Goal: Information Seeking & Learning: Learn about a topic

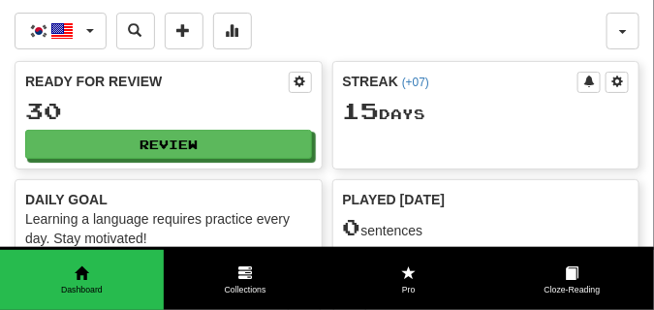
click at [512, 43] on div "한국어 / English 한국어 / English Streak: 15 Review: 30 Points today: 0 Čeština / Eng…" at bounding box center [311, 31] width 592 height 37
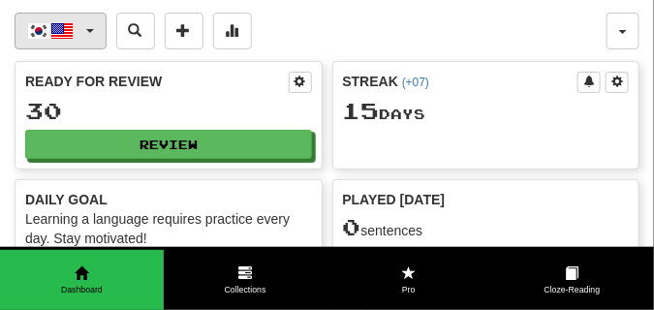
click at [88, 30] on span "button" at bounding box center [90, 31] width 8 height 4
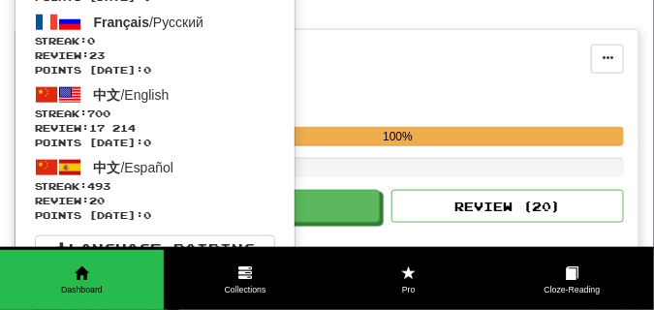
scroll to position [339, 0]
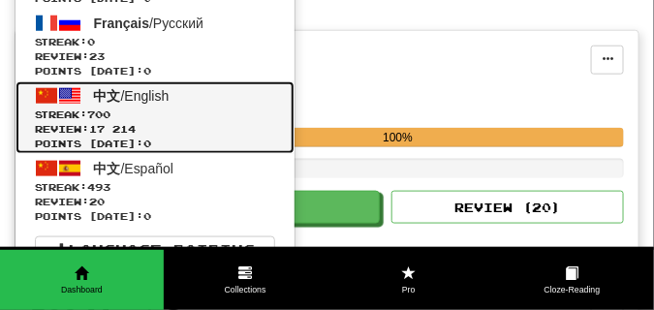
click at [136, 103] on link "中文 / English Streak: 700 Review: 17 214 Points today: 0" at bounding box center [155, 117] width 279 height 73
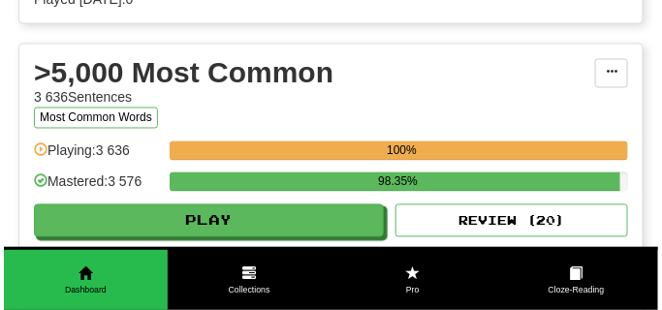
scroll to position [1891, 0]
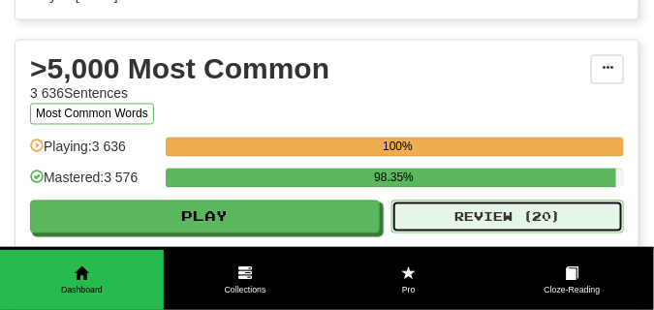
click at [467, 224] on button "Review ( 20 )" at bounding box center [508, 217] width 233 height 33
select select "**"
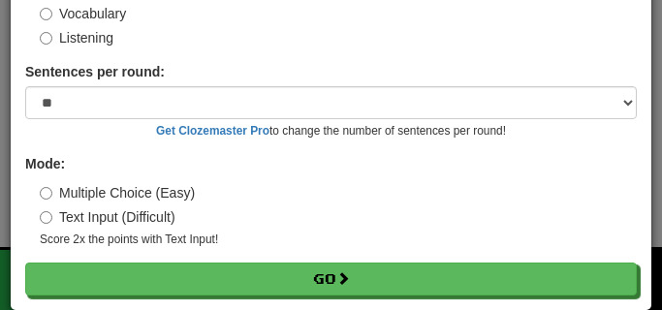
scroll to position [156, 0]
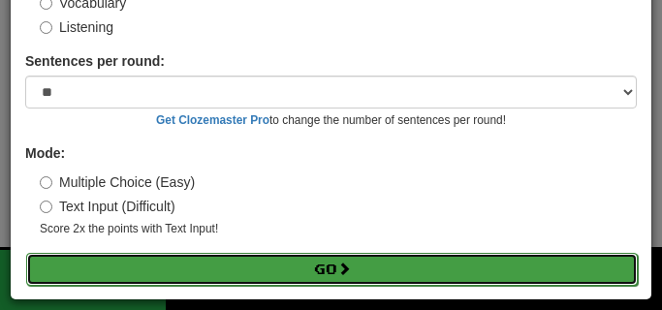
click at [249, 264] on button "Go" at bounding box center [332, 269] width 612 height 33
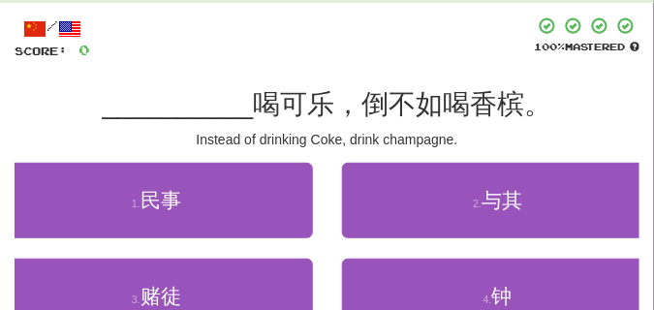
scroll to position [97, 0]
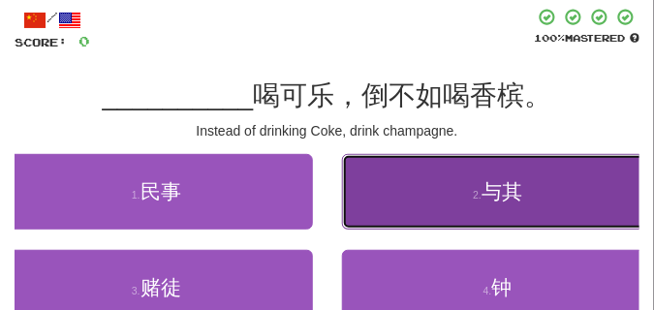
click at [401, 189] on button "2 . 与其" at bounding box center [498, 192] width 313 height 76
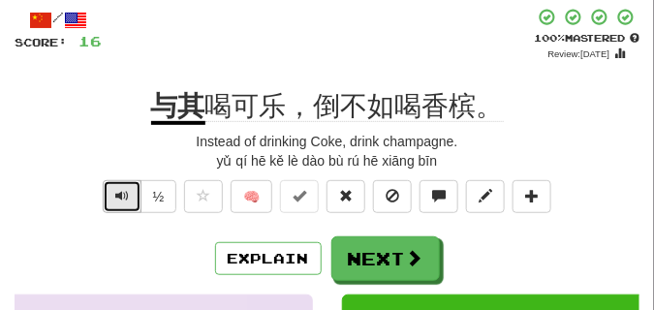
click at [116, 194] on span "Text-to-speech controls" at bounding box center [122, 196] width 14 height 14
click at [116, 193] on span "Text-to-speech controls" at bounding box center [122, 196] width 14 height 14
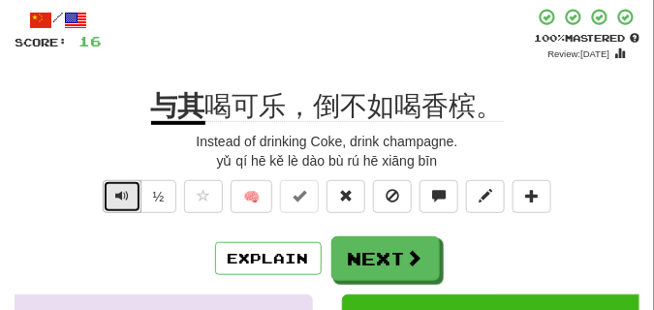
click at [129, 187] on button "Text-to-speech controls" at bounding box center [122, 196] width 39 height 33
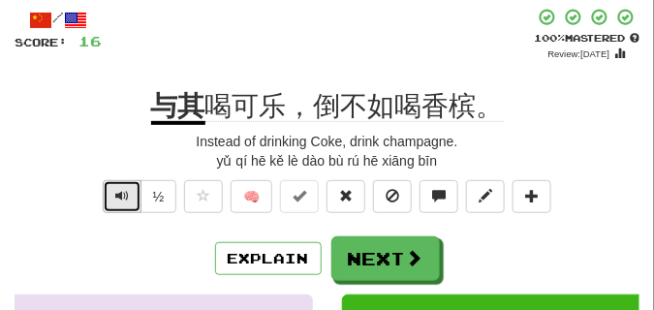
click at [129, 187] on button "Text-to-speech controls" at bounding box center [122, 196] width 39 height 33
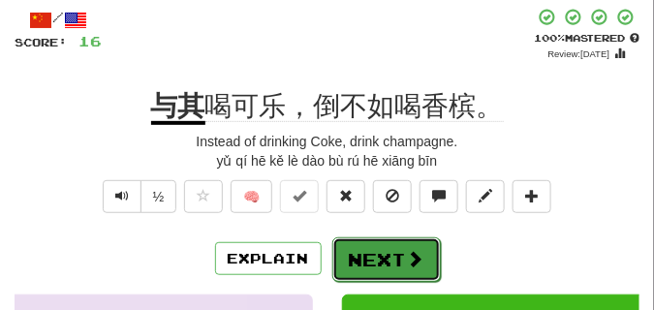
click at [383, 249] on button "Next" at bounding box center [387, 260] width 109 height 45
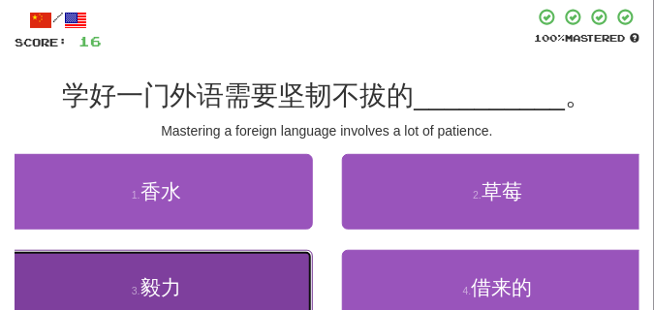
click at [112, 265] on button "3 . 毅力" at bounding box center [156, 288] width 313 height 76
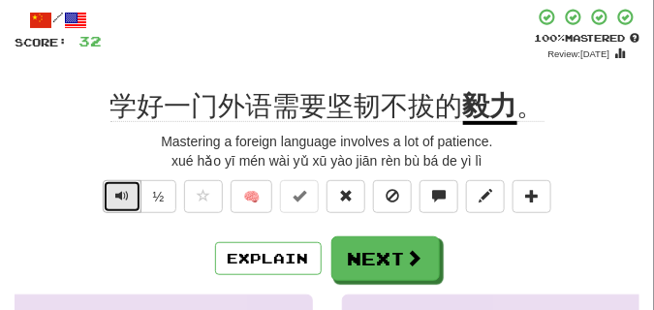
click at [121, 196] on span "Text-to-speech controls" at bounding box center [122, 196] width 14 height 14
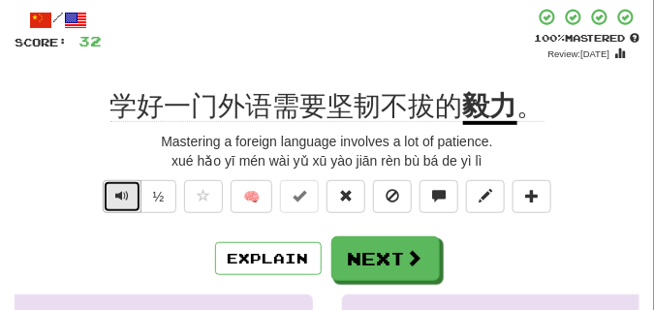
click at [121, 196] on span "Text-to-speech controls" at bounding box center [122, 196] width 14 height 14
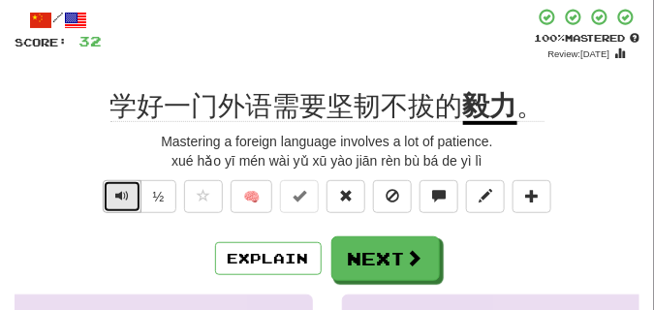
click at [121, 196] on span "Text-to-speech controls" at bounding box center [122, 196] width 14 height 14
click at [123, 189] on span "Text-to-speech controls" at bounding box center [122, 196] width 14 height 14
click at [122, 189] on span "Text-to-speech controls" at bounding box center [122, 196] width 14 height 14
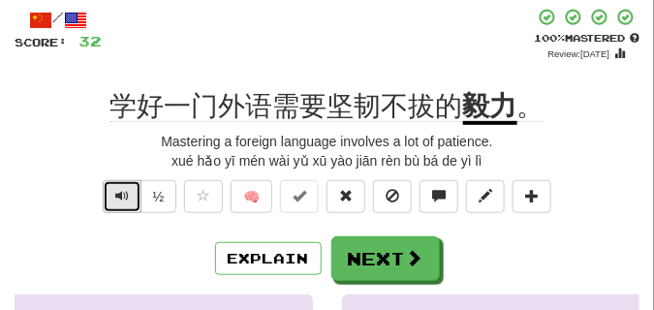
click at [122, 189] on span "Text-to-speech controls" at bounding box center [122, 196] width 14 height 14
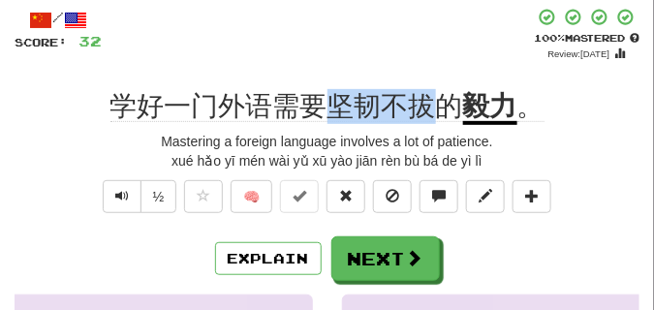
drag, startPoint x: 335, startPoint y: 105, endPoint x: 432, endPoint y: 110, distance: 98.1
click at [432, 110] on span "学好一门外语需要坚韧不拔的" at bounding box center [287, 106] width 353 height 31
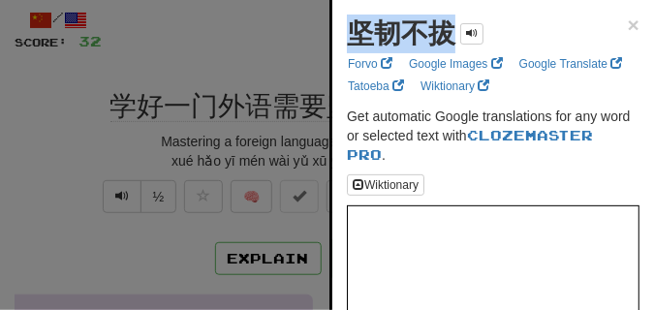
drag, startPoint x: 352, startPoint y: 39, endPoint x: 448, endPoint y: 47, distance: 96.3
click at [448, 47] on strong "坚韧不拔" at bounding box center [401, 33] width 109 height 30
copy strong "坚韧不拔"
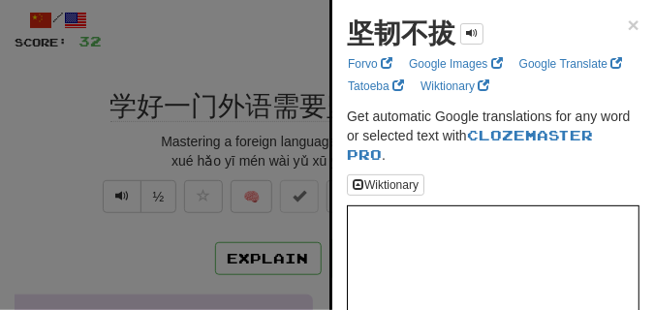
click at [240, 69] on div at bounding box center [327, 155] width 654 height 310
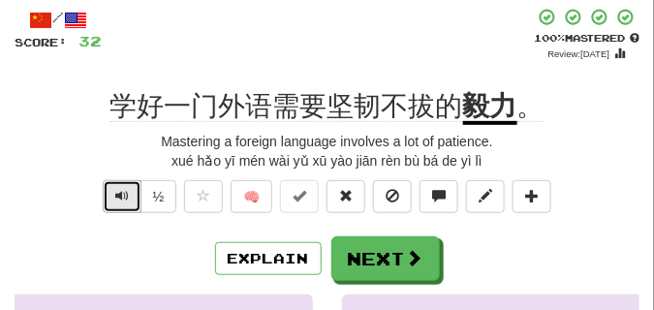
click at [120, 201] on span "Text-to-speech controls" at bounding box center [122, 196] width 14 height 14
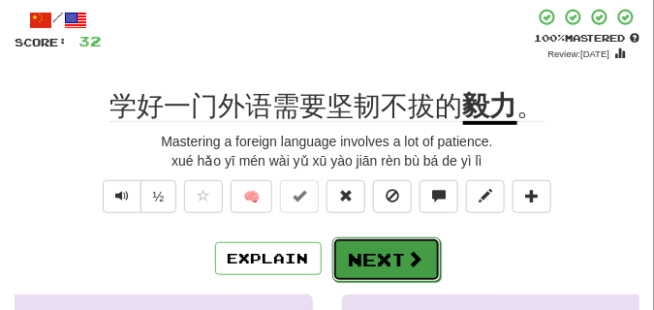
click at [372, 245] on button "Next" at bounding box center [387, 260] width 109 height 45
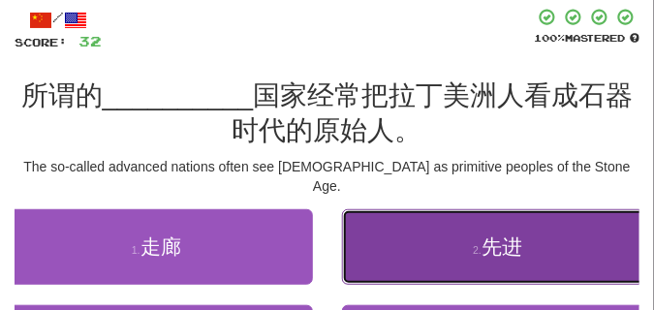
click at [452, 234] on button "2 . 先进" at bounding box center [498, 247] width 313 height 76
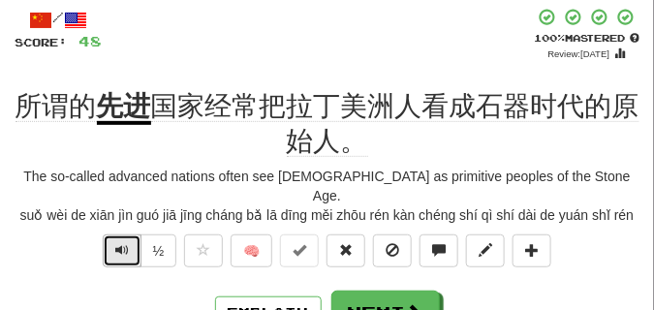
click at [127, 243] on span "Text-to-speech controls" at bounding box center [122, 250] width 14 height 14
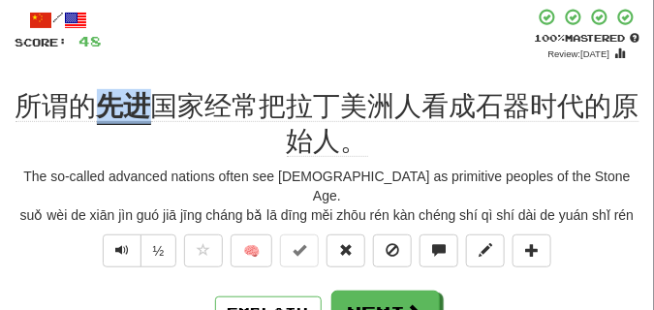
drag, startPoint x: 105, startPoint y: 115, endPoint x: 143, endPoint y: 119, distance: 38.0
click at [143, 119] on u "先进" at bounding box center [124, 108] width 54 height 34
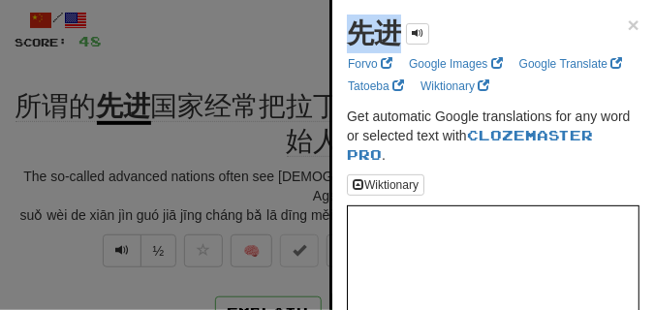
drag, startPoint x: 349, startPoint y: 44, endPoint x: 397, endPoint y: 49, distance: 47.9
click at [397, 49] on div "先进" at bounding box center [388, 34] width 82 height 39
copy strong "先进"
click at [160, 56] on div at bounding box center [327, 155] width 654 height 310
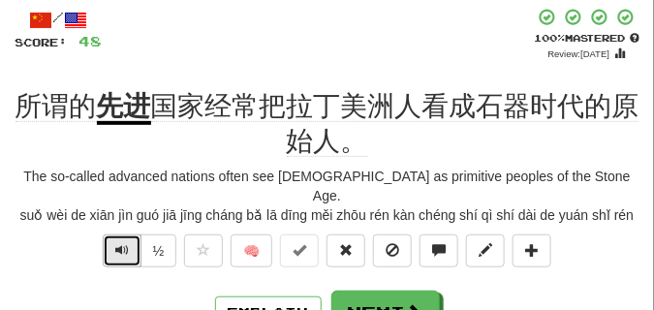
click at [105, 235] on button "Text-to-speech controls" at bounding box center [122, 251] width 39 height 33
click at [126, 243] on span "Text-to-speech controls" at bounding box center [122, 250] width 14 height 14
click at [123, 243] on span "Text-to-speech controls" at bounding box center [122, 250] width 14 height 14
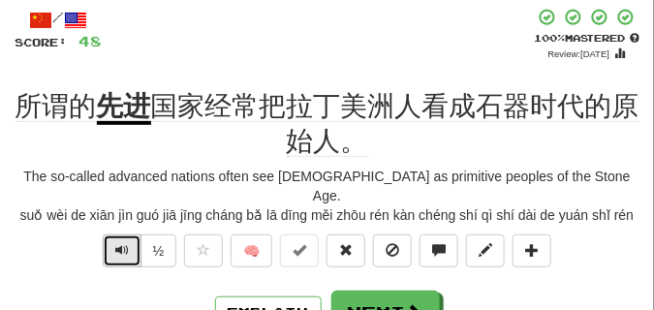
click at [123, 243] on span "Text-to-speech controls" at bounding box center [122, 250] width 14 height 14
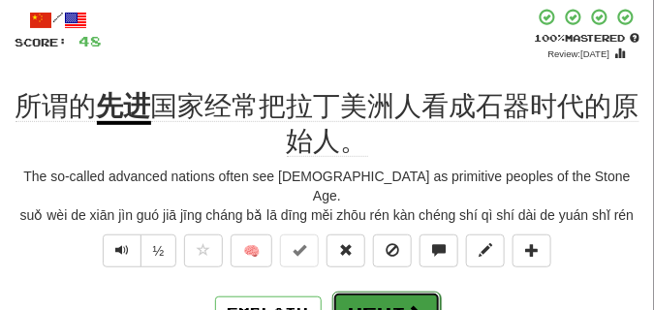
click at [373, 292] on button "Next" at bounding box center [387, 314] width 109 height 45
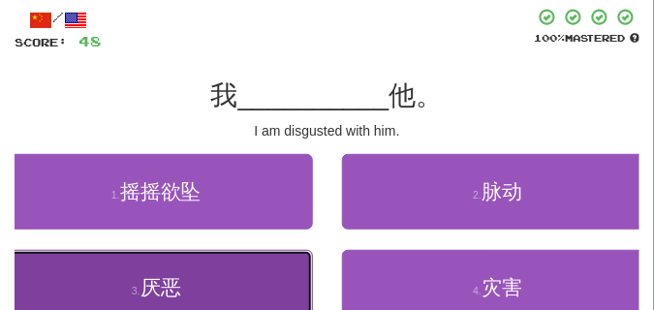
click at [181, 271] on button "3 . 厌恶" at bounding box center [156, 288] width 313 height 76
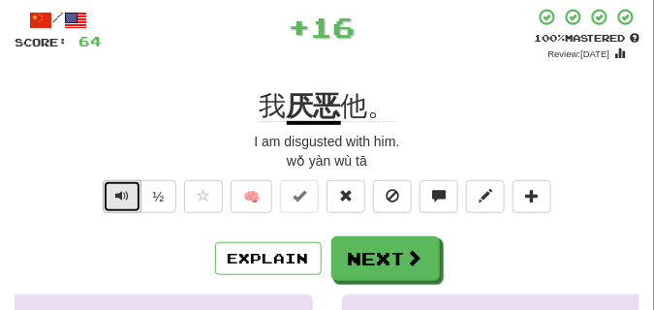
click at [129, 193] on button "Text-to-speech controls" at bounding box center [122, 196] width 39 height 33
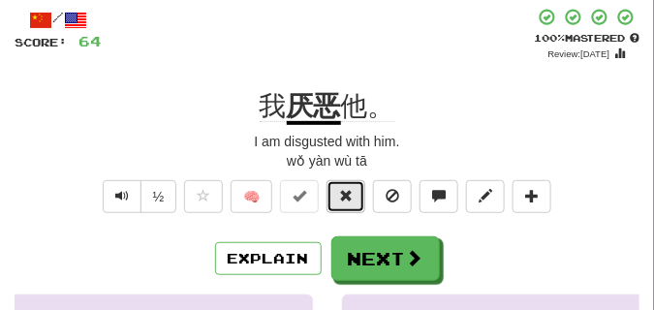
click at [339, 198] on button at bounding box center [346, 196] width 39 height 33
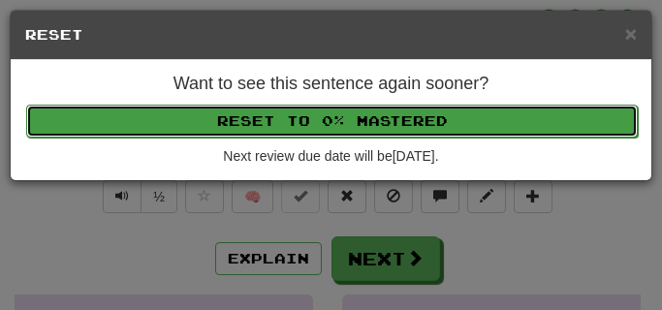
click at [313, 123] on button "Reset to 0% Mastered" at bounding box center [332, 121] width 612 height 33
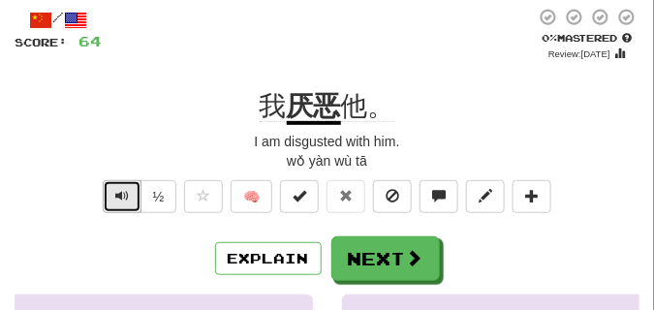
click at [110, 188] on button "Text-to-speech controls" at bounding box center [122, 196] width 39 height 33
click at [122, 185] on button "Text-to-speech controls" at bounding box center [122, 196] width 39 height 33
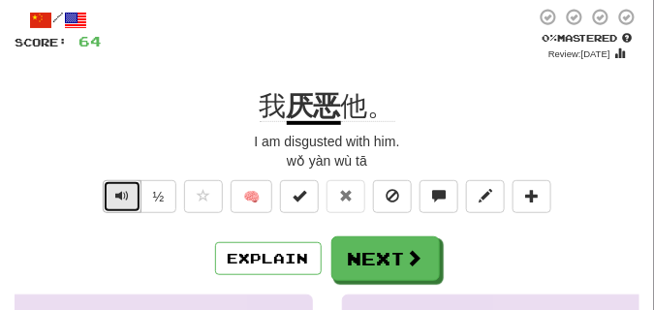
click at [122, 185] on button "Text-to-speech controls" at bounding box center [122, 196] width 39 height 33
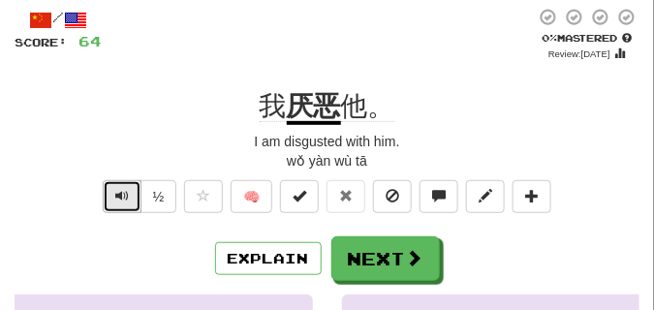
click at [122, 185] on button "Text-to-speech controls" at bounding box center [122, 196] width 39 height 33
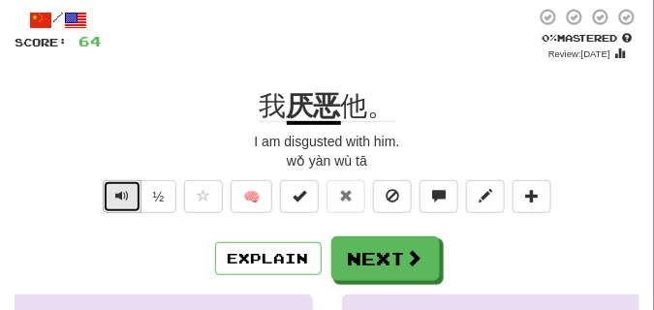
click at [122, 185] on button "Text-to-speech controls" at bounding box center [122, 196] width 39 height 33
click at [122, 184] on button "Text-to-speech controls" at bounding box center [122, 196] width 39 height 33
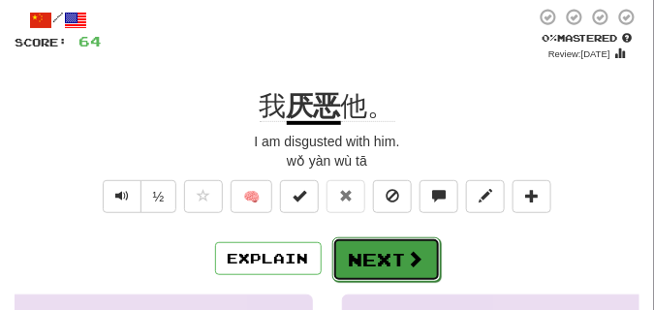
click at [402, 249] on button "Next" at bounding box center [387, 260] width 109 height 45
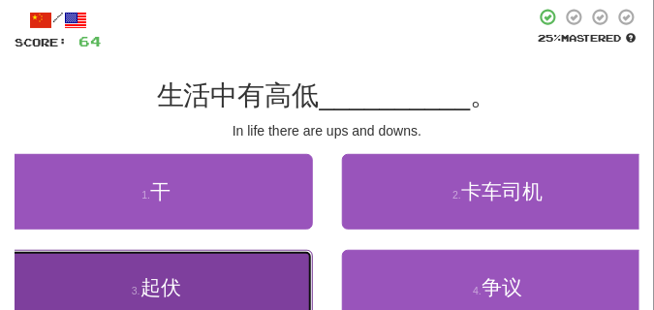
click at [190, 282] on button "3 . 起伏" at bounding box center [156, 288] width 313 height 76
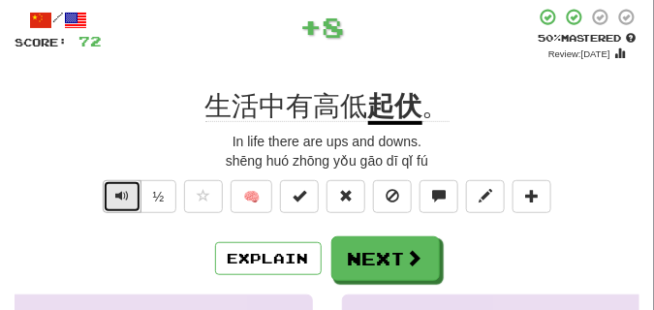
click at [118, 199] on span "Text-to-speech controls" at bounding box center [122, 196] width 14 height 14
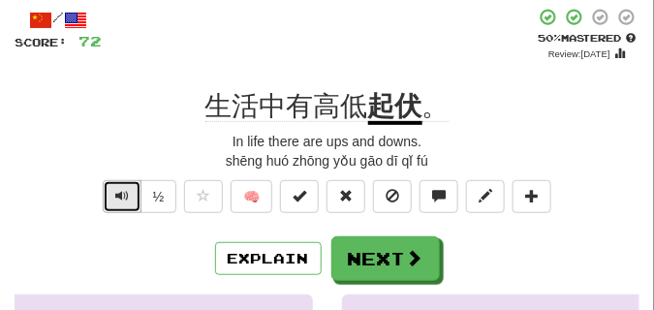
click at [118, 194] on span "Text-to-speech controls" at bounding box center [122, 196] width 14 height 14
click at [121, 200] on span "Text-to-speech controls" at bounding box center [122, 196] width 14 height 14
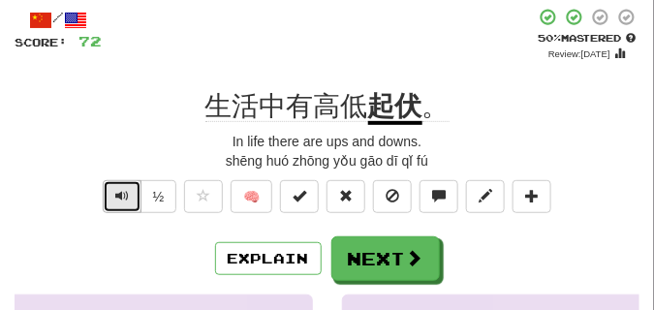
click at [121, 200] on span "Text-to-speech controls" at bounding box center [122, 196] width 14 height 14
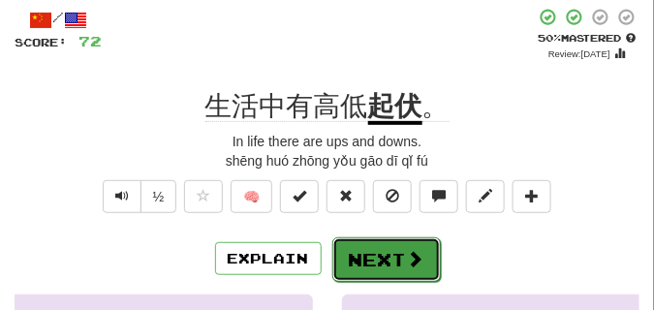
click at [359, 245] on button "Next" at bounding box center [387, 260] width 109 height 45
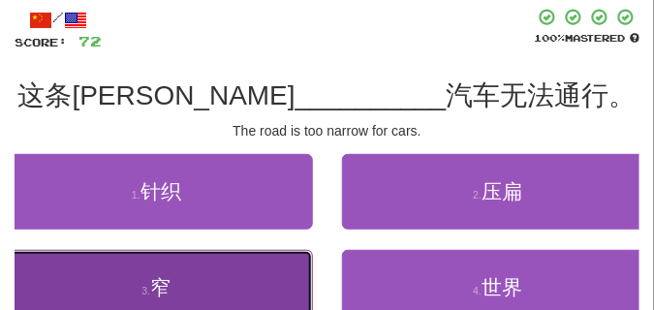
click at [161, 277] on span "窄" at bounding box center [160, 287] width 20 height 22
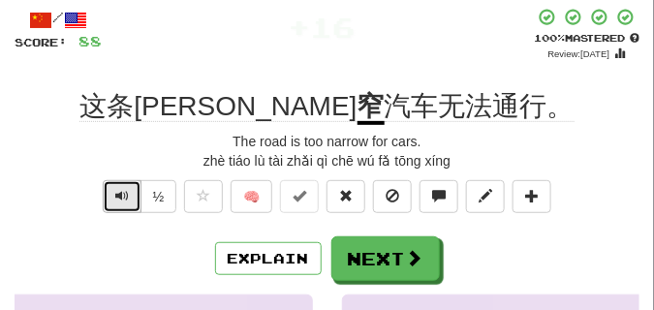
click at [124, 189] on span "Text-to-speech controls" at bounding box center [122, 196] width 14 height 14
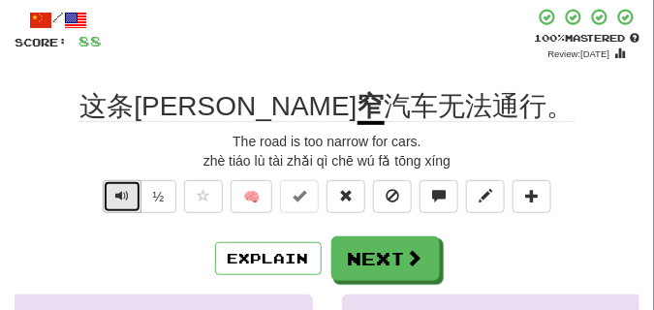
click at [124, 189] on span "Text-to-speech controls" at bounding box center [122, 196] width 14 height 14
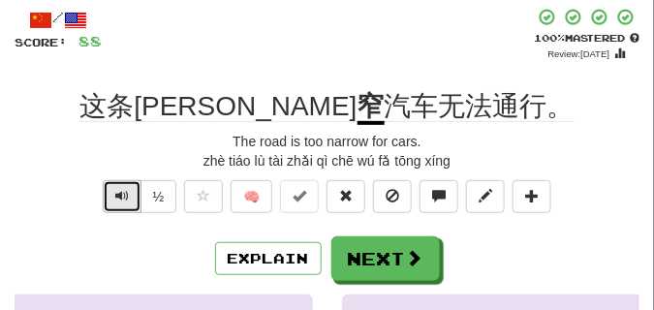
click at [124, 189] on span "Text-to-speech controls" at bounding box center [122, 196] width 14 height 14
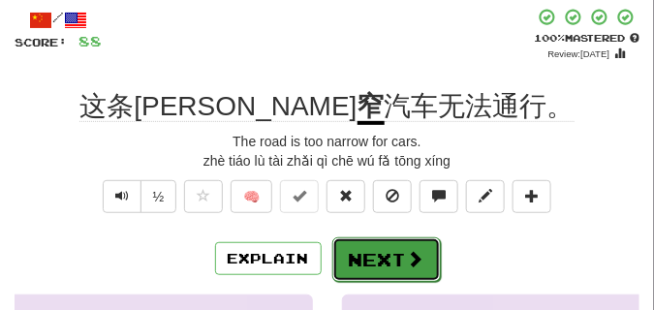
click at [404, 246] on button "Next" at bounding box center [387, 260] width 109 height 45
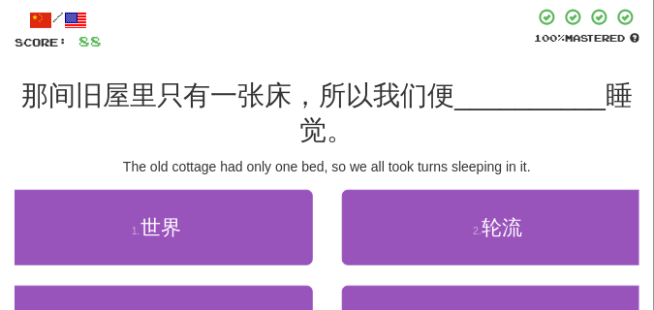
click at [82, 151] on div "/ Score: 88 100 % Mastered 那间旧屋里只有一张床，所以我们便 __________ 睡觉。 The old cottage had …" at bounding box center [327, 216] width 625 height 416
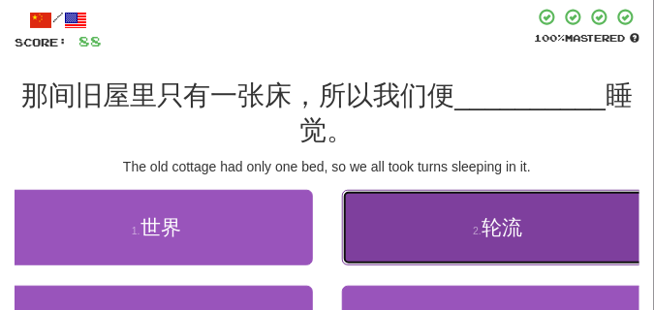
click at [431, 230] on button "2 . 轮流" at bounding box center [498, 228] width 313 height 76
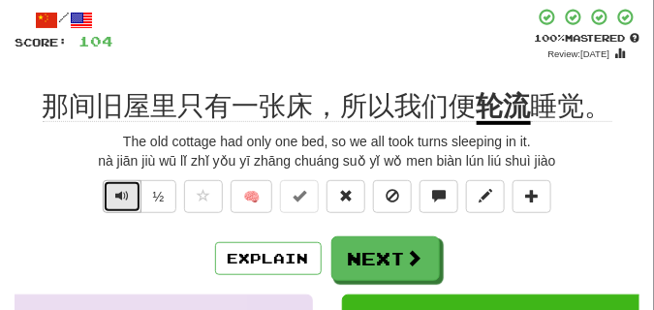
click at [125, 195] on span "Text-to-speech controls" at bounding box center [122, 196] width 14 height 14
drag, startPoint x: 124, startPoint y: 196, endPoint x: 136, endPoint y: 244, distance: 49.9
click at [136, 244] on div "/ Score: 104 + 16 100 % Mastered Review: 2026-02-16 那间旧屋里只有一张床，所以我们便 轮流 睡觉。 The…" at bounding box center [327, 299] width 625 height 582
click at [137, 244] on div "Explain Next" at bounding box center [327, 259] width 625 height 45
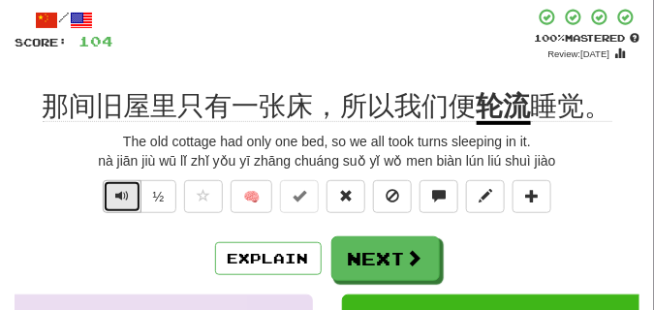
click at [123, 204] on button "Text-to-speech controls" at bounding box center [122, 196] width 39 height 33
click at [118, 197] on span "Text-to-speech controls" at bounding box center [122, 196] width 14 height 14
click at [129, 197] on button "Text-to-speech controls" at bounding box center [122, 196] width 39 height 33
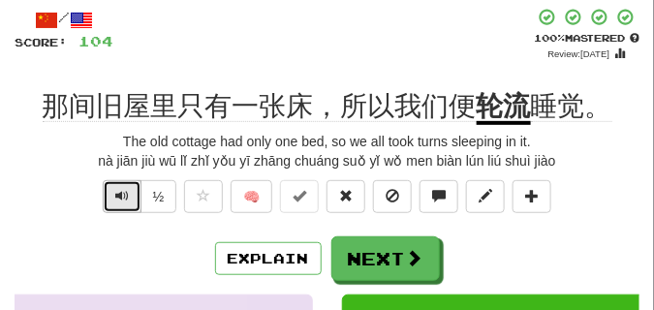
click at [129, 197] on button "Text-to-speech controls" at bounding box center [122, 196] width 39 height 33
click at [129, 196] on button "Text-to-speech controls" at bounding box center [122, 196] width 39 height 33
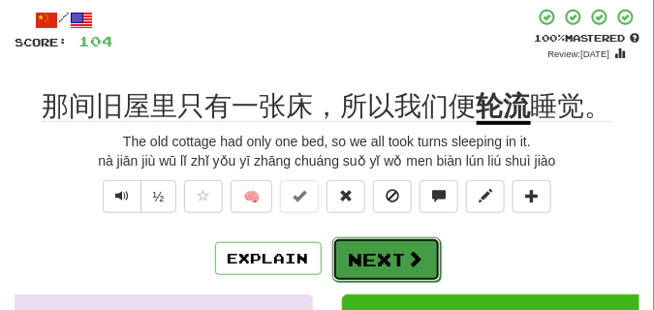
click at [365, 249] on button "Next" at bounding box center [387, 260] width 109 height 45
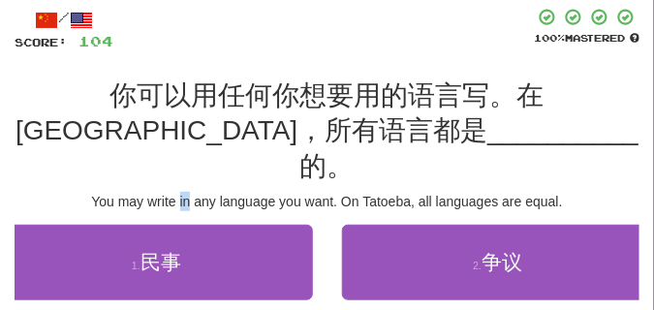
drag, startPoint x: 187, startPoint y: 168, endPoint x: 178, endPoint y: 152, distance: 17.8
click at [178, 152] on div "/ Score: 104 100 % Mastered 你可以用任何你想要用的语言写。在Tatoeba，所有语言都是 __________ 的。 You ma…" at bounding box center [327, 234] width 625 height 452
click at [122, 141] on div "你可以用任何你想要用的语言写。在Tatoeba，所有语言都是 __________ 的。" at bounding box center [327, 132] width 625 height 106
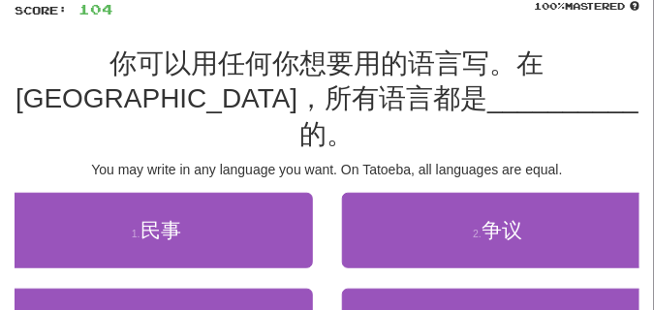
scroll to position [145, 0]
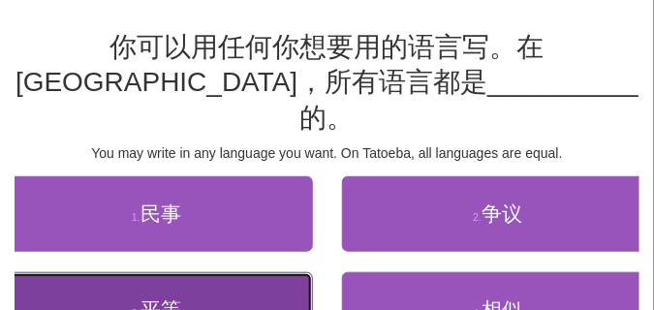
click at [155, 272] on button "3 . 平等" at bounding box center [156, 310] width 313 height 76
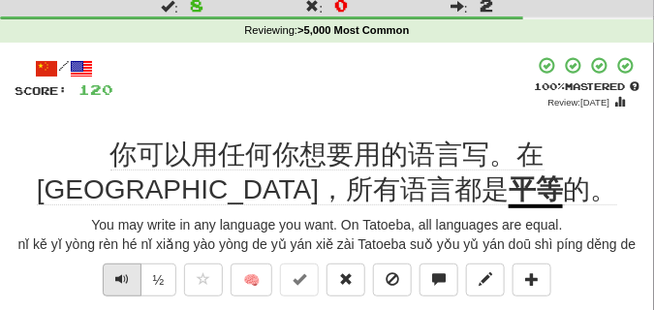
scroll to position [97, 0]
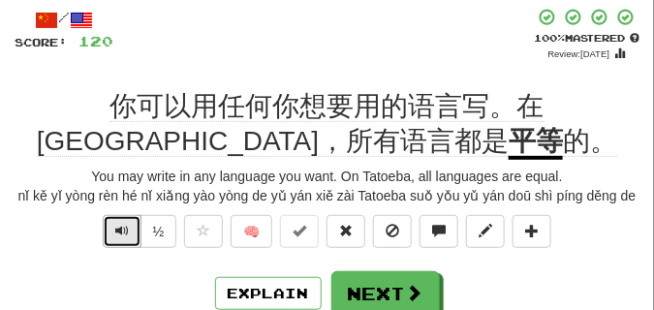
click at [126, 235] on span "Text-to-speech controls" at bounding box center [122, 231] width 14 height 14
click at [122, 231] on span "Text-to-speech controls" at bounding box center [122, 231] width 14 height 14
click at [121, 232] on span "Text-to-speech controls" at bounding box center [122, 231] width 14 height 14
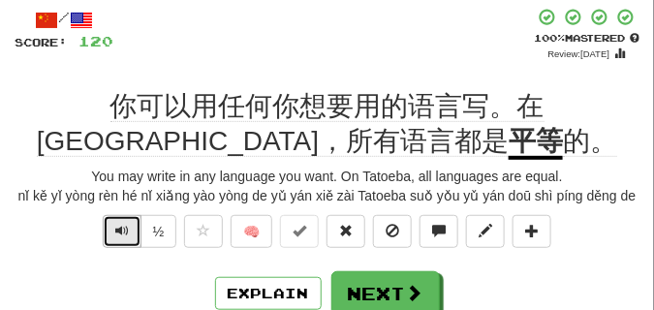
click at [120, 233] on span "Text-to-speech controls" at bounding box center [122, 231] width 14 height 14
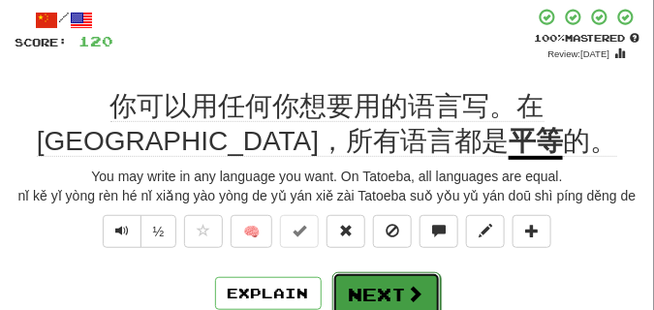
click at [357, 288] on button "Next" at bounding box center [387, 294] width 109 height 45
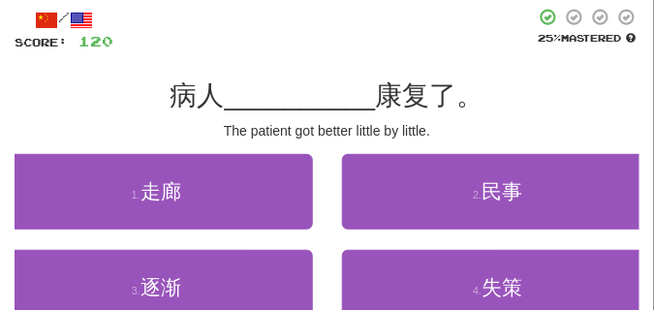
click at [112, 130] on div "The patient got better little by little." at bounding box center [327, 130] width 625 height 19
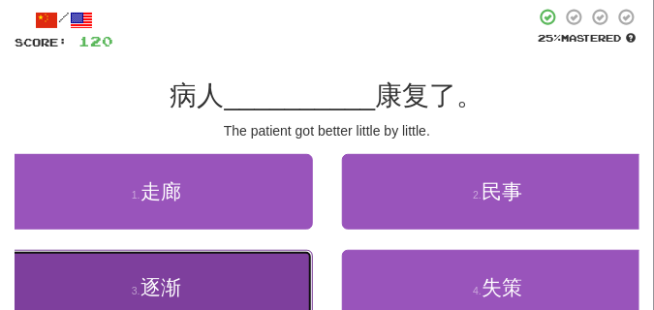
click at [133, 286] on small "3 ." at bounding box center [136, 291] width 9 height 12
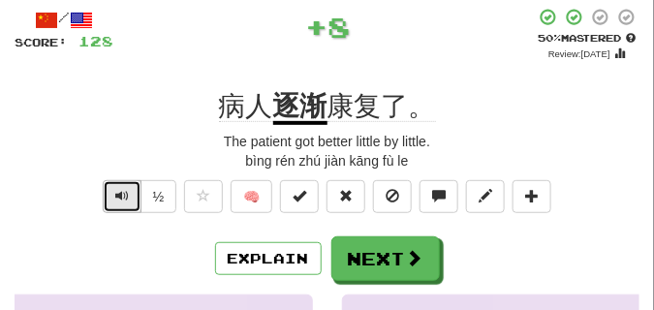
click at [110, 200] on button "Text-to-speech controls" at bounding box center [122, 196] width 39 height 33
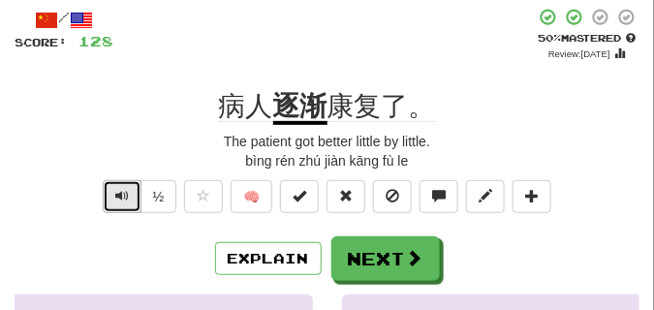
click at [113, 200] on button "Text-to-speech controls" at bounding box center [122, 196] width 39 height 33
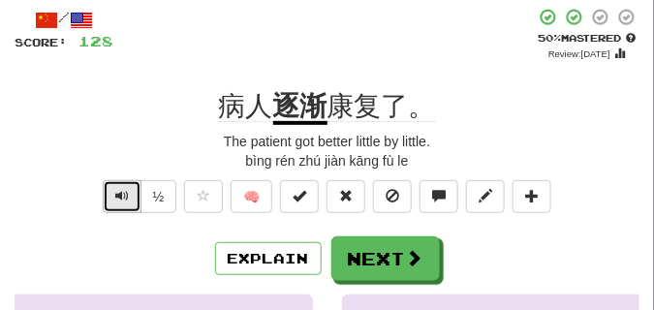
click at [113, 200] on button "Text-to-speech controls" at bounding box center [122, 196] width 39 height 33
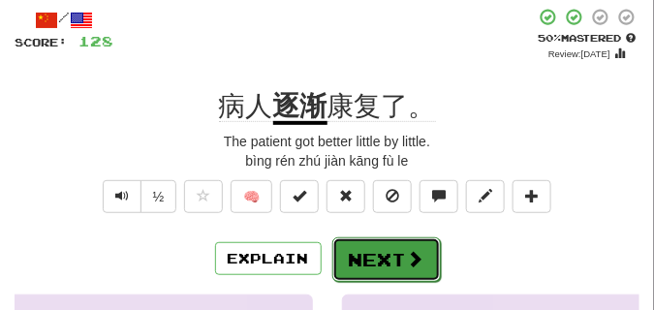
click at [367, 247] on button "Next" at bounding box center [387, 260] width 109 height 45
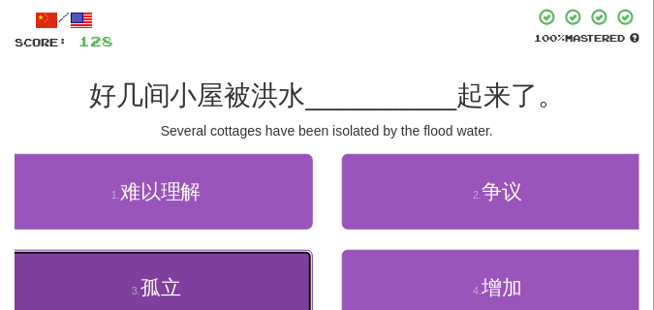
click at [149, 293] on span "孤立" at bounding box center [161, 287] width 41 height 22
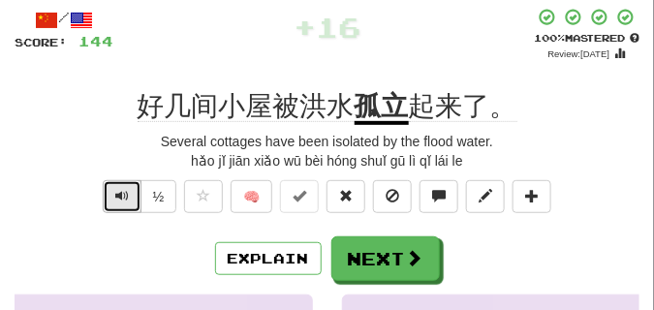
click at [122, 194] on span "Text-to-speech controls" at bounding box center [122, 196] width 14 height 14
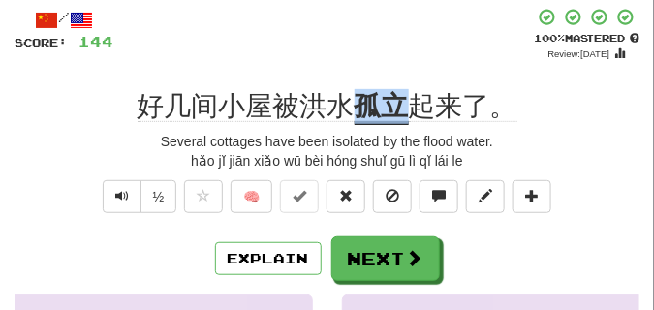
drag, startPoint x: 360, startPoint y: 102, endPoint x: 411, endPoint y: 110, distance: 52.0
click at [411, 110] on div "好几间小屋被洪水 孤立 起来了。" at bounding box center [327, 106] width 625 height 35
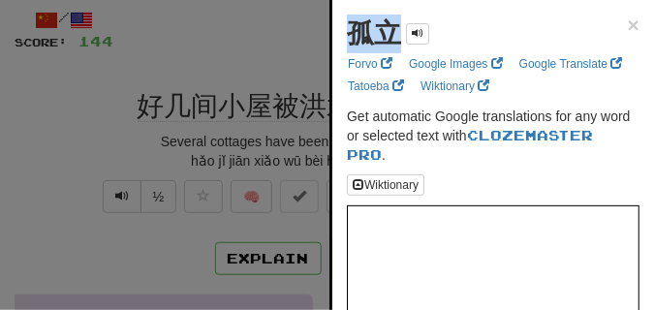
drag, startPoint x: 345, startPoint y: 41, endPoint x: 392, endPoint y: 41, distance: 46.5
copy strong "孤立"
click at [271, 46] on div at bounding box center [327, 155] width 654 height 310
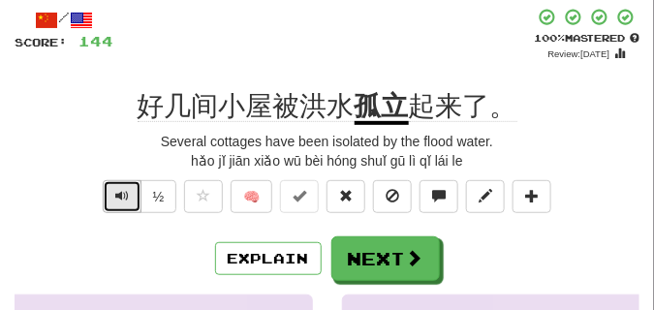
click at [115, 189] on span "Text-to-speech controls" at bounding box center [122, 196] width 14 height 14
click at [116, 189] on span "Text-to-speech controls" at bounding box center [122, 196] width 14 height 14
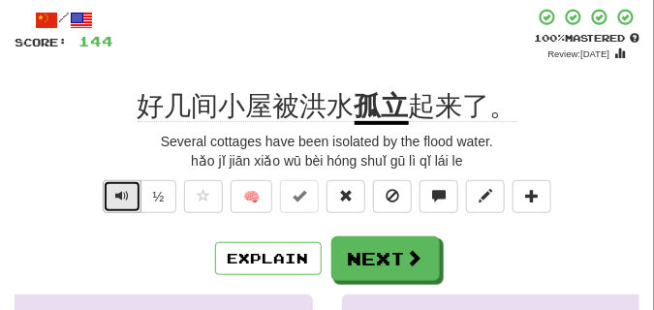
click at [116, 189] on span "Text-to-speech controls" at bounding box center [122, 196] width 14 height 14
click at [115, 198] on span "Text-to-speech controls" at bounding box center [122, 196] width 14 height 14
click at [127, 195] on span "Text-to-speech controls" at bounding box center [122, 196] width 14 height 14
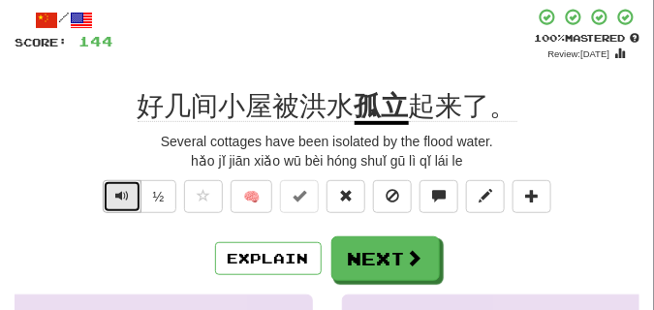
click at [127, 195] on span "Text-to-speech controls" at bounding box center [122, 196] width 14 height 14
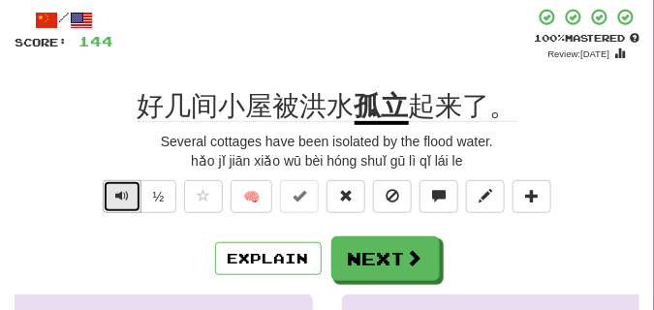
click at [127, 195] on span "Text-to-speech controls" at bounding box center [122, 196] width 14 height 14
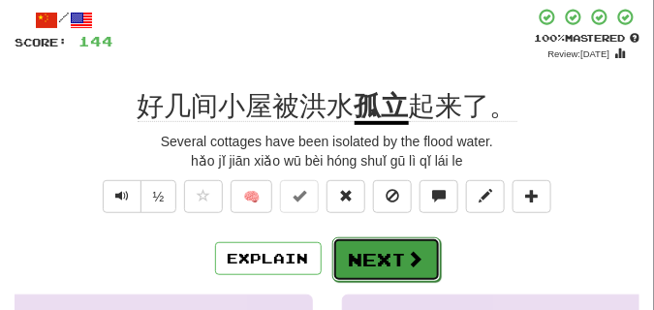
click at [367, 253] on button "Next" at bounding box center [387, 260] width 109 height 45
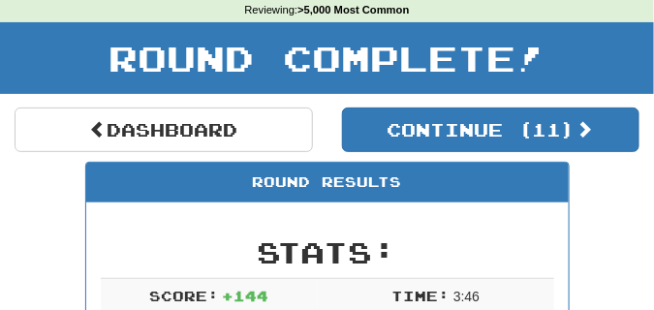
scroll to position [37, 0]
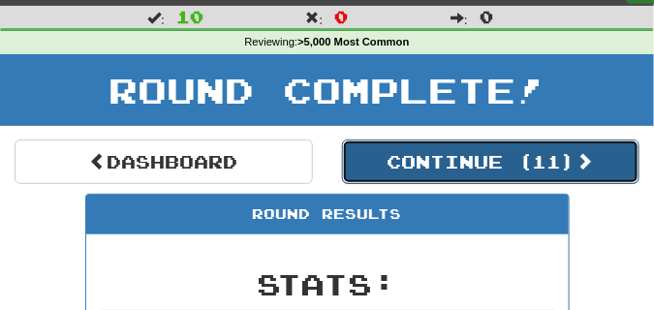
click at [390, 169] on button "Continue ( 11 )" at bounding box center [491, 162] width 299 height 45
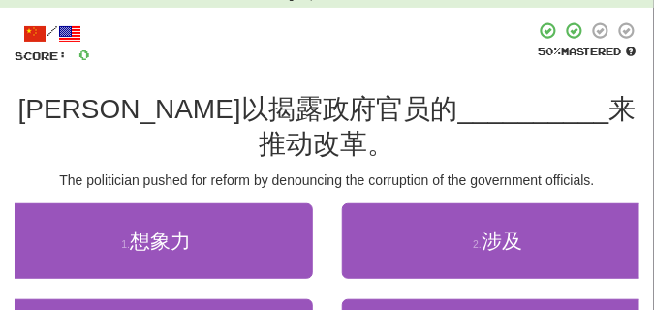
scroll to position [85, 0]
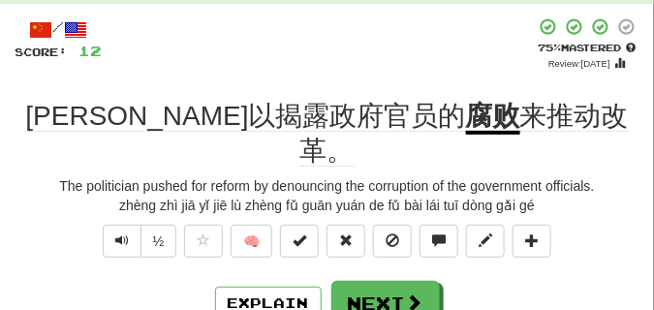
scroll to position [97, 0]
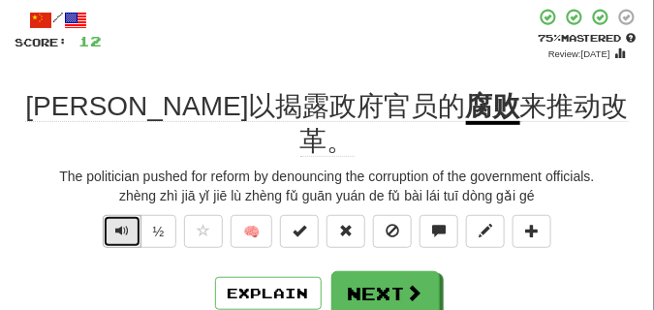
click at [107, 215] on button "Text-to-speech controls" at bounding box center [122, 231] width 39 height 33
click at [109, 215] on button "Text-to-speech controls" at bounding box center [122, 231] width 39 height 33
click at [63, 215] on div "½ 🧠" at bounding box center [327, 236] width 625 height 43
click at [112, 215] on button "Text-to-speech controls" at bounding box center [122, 231] width 39 height 33
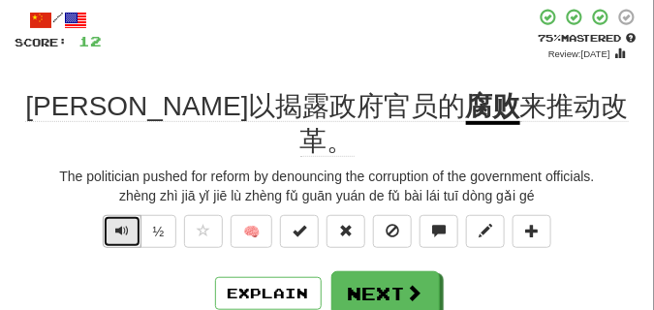
click at [128, 215] on button "Text-to-speech controls" at bounding box center [122, 231] width 39 height 33
click at [127, 224] on span "Text-to-speech controls" at bounding box center [122, 231] width 14 height 14
click at [125, 224] on span "Text-to-speech controls" at bounding box center [122, 231] width 14 height 14
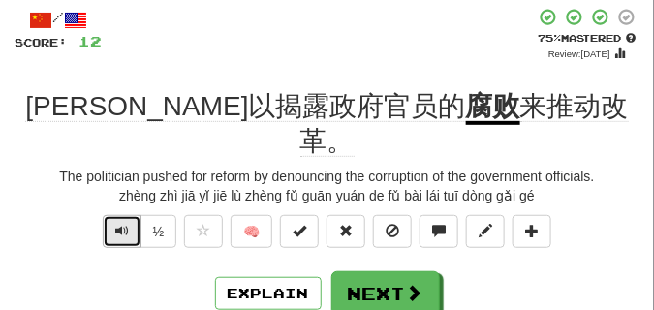
click at [125, 224] on span "Text-to-speech controls" at bounding box center [122, 231] width 14 height 14
click at [123, 224] on span "Text-to-speech controls" at bounding box center [122, 231] width 14 height 14
click at [119, 224] on span "Text-to-speech controls" at bounding box center [122, 231] width 14 height 14
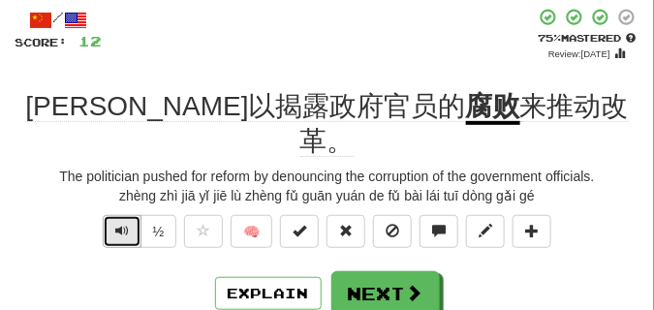
click at [119, 224] on span "Text-to-speech controls" at bounding box center [122, 231] width 14 height 14
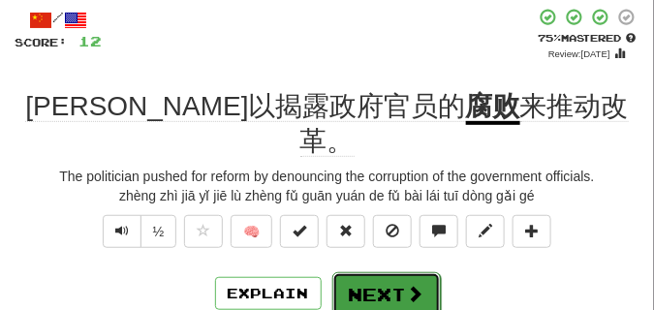
click at [367, 272] on button "Next" at bounding box center [387, 294] width 109 height 45
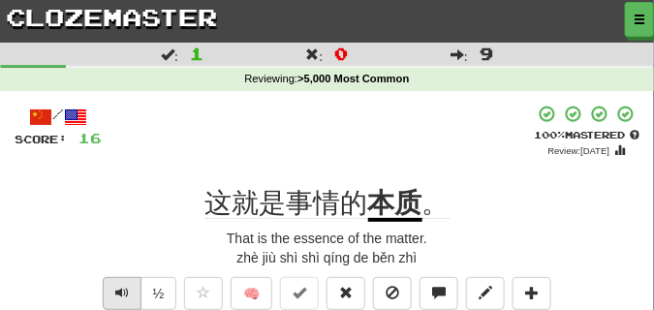
click at [119, 292] on span "Text-to-speech controls" at bounding box center [122, 293] width 14 height 14
click at [126, 294] on span "Text-to-speech controls" at bounding box center [122, 293] width 14 height 14
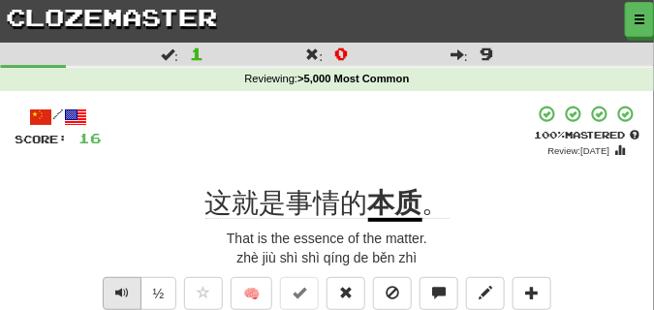
click at [126, 294] on span "Text-to-speech controls" at bounding box center [122, 293] width 14 height 14
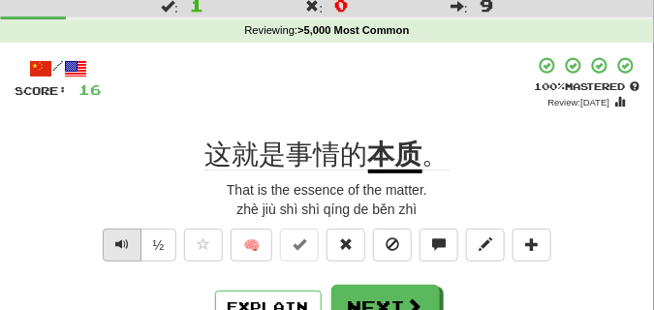
click at [117, 241] on span "Text-to-speech controls" at bounding box center [122, 245] width 14 height 14
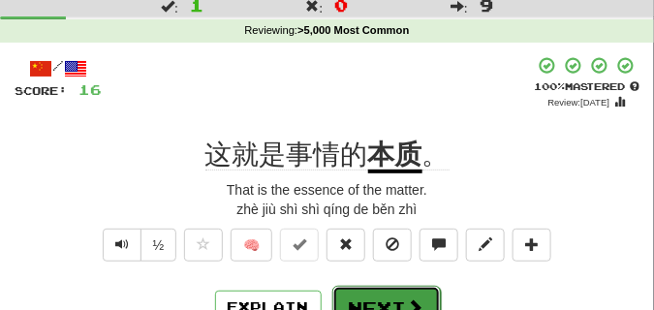
click at [348, 294] on button "Next" at bounding box center [387, 308] width 109 height 45
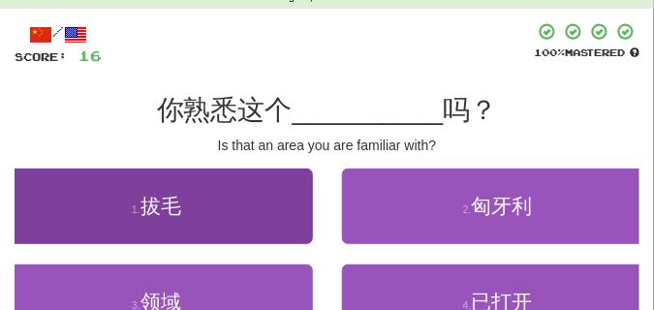
scroll to position [145, 0]
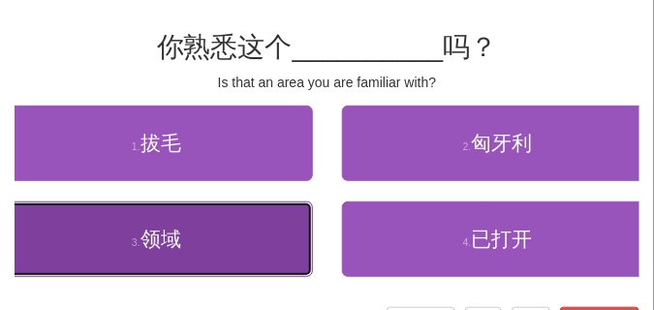
click at [147, 254] on button "3 . 领域" at bounding box center [156, 240] width 313 height 76
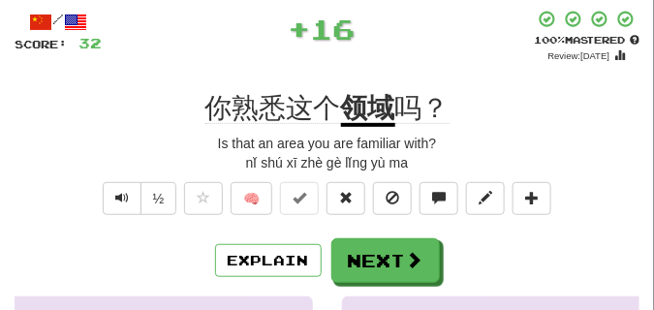
scroll to position [48, 0]
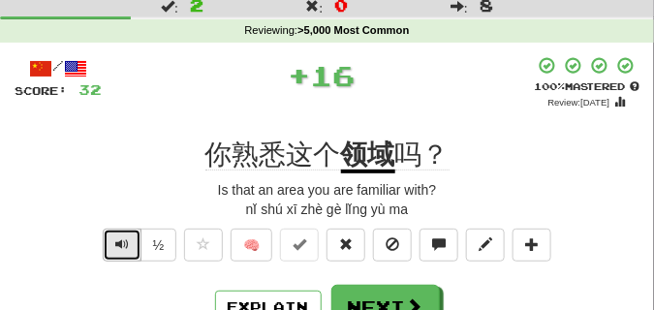
click at [123, 249] on span "Text-to-speech controls" at bounding box center [122, 245] width 14 height 14
click at [121, 240] on span "Text-to-speech controls" at bounding box center [122, 245] width 14 height 14
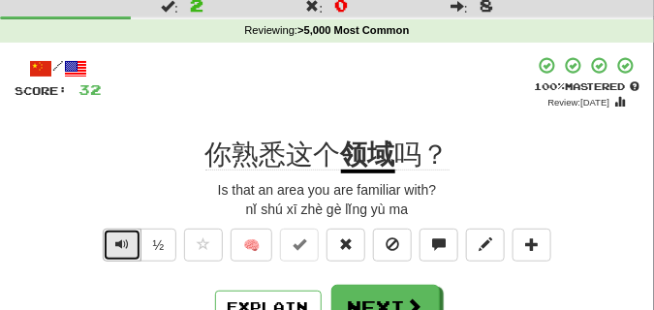
click at [121, 240] on span "Text-to-speech controls" at bounding box center [122, 245] width 14 height 14
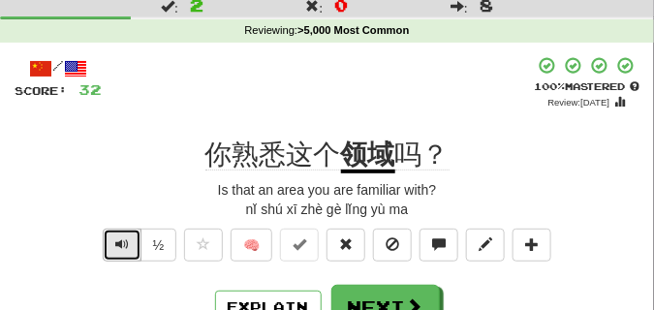
click at [121, 240] on span "Text-to-speech controls" at bounding box center [122, 245] width 14 height 14
click at [119, 248] on span "Text-to-speech controls" at bounding box center [122, 245] width 14 height 14
click at [119, 247] on span "Text-to-speech controls" at bounding box center [122, 245] width 14 height 14
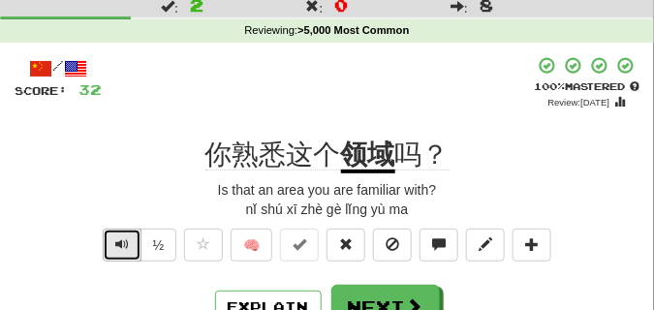
click at [119, 247] on span "Text-to-speech controls" at bounding box center [122, 245] width 14 height 14
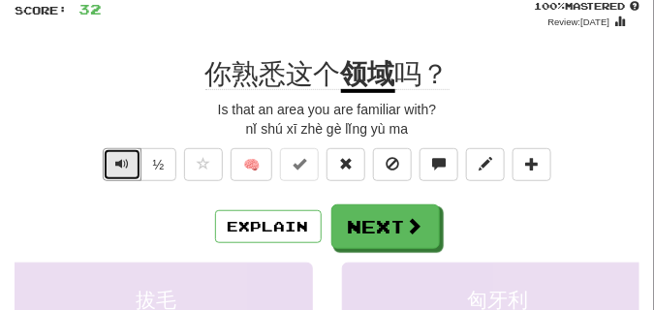
scroll to position [145, 0]
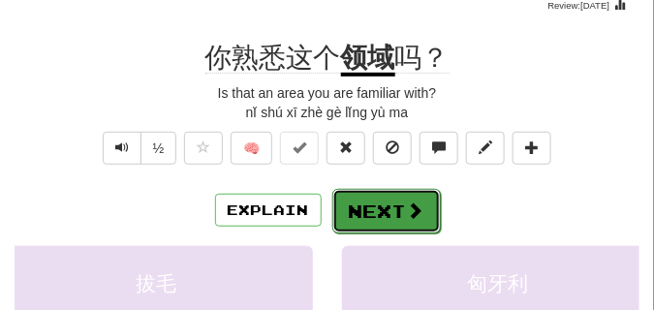
click at [389, 197] on button "Next" at bounding box center [387, 211] width 109 height 45
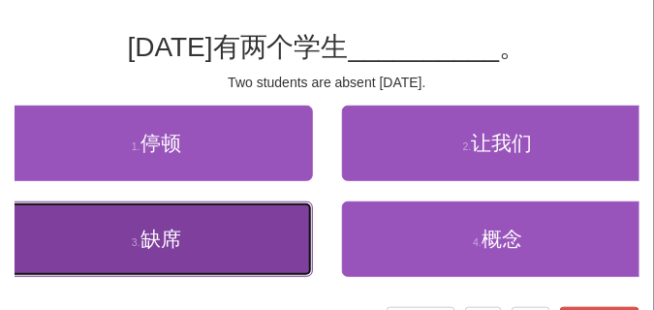
click at [122, 237] on button "3 . 缺席" at bounding box center [156, 240] width 313 height 76
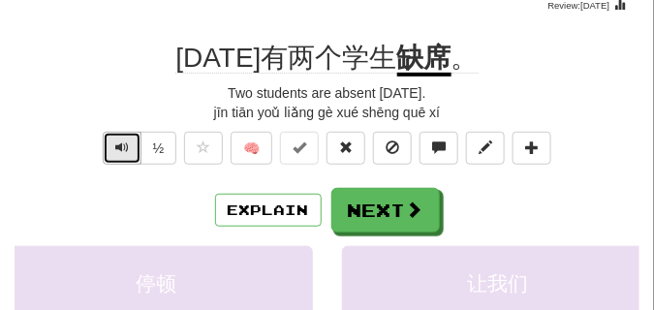
click at [126, 148] on span "Text-to-speech controls" at bounding box center [122, 148] width 14 height 14
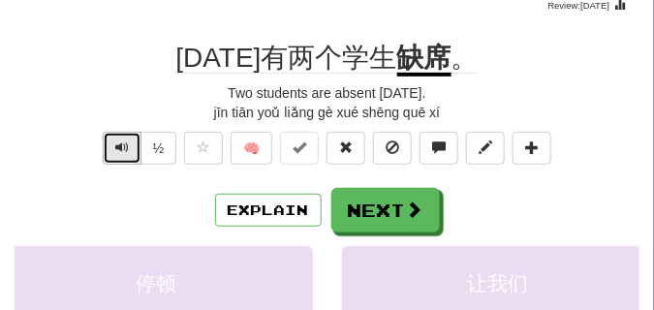
click at [126, 148] on span "Text-to-speech controls" at bounding box center [122, 148] width 14 height 14
click at [125, 148] on span "Text-to-speech controls" at bounding box center [122, 148] width 14 height 14
click at [125, 147] on span "Text-to-speech controls" at bounding box center [122, 148] width 14 height 14
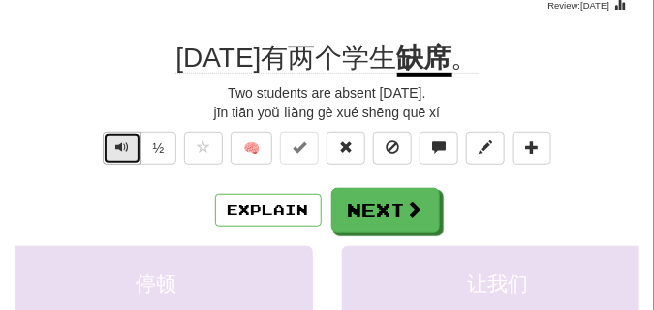
click at [125, 147] on span "Text-to-speech controls" at bounding box center [122, 148] width 14 height 14
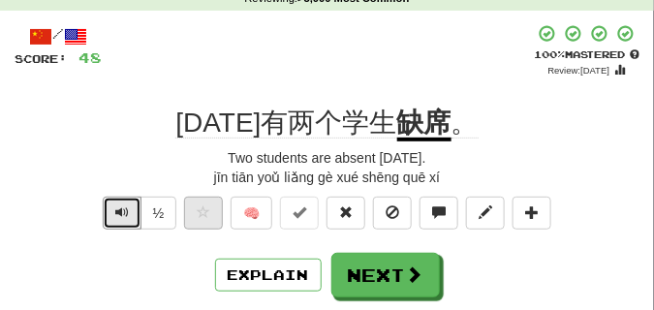
scroll to position [97, 0]
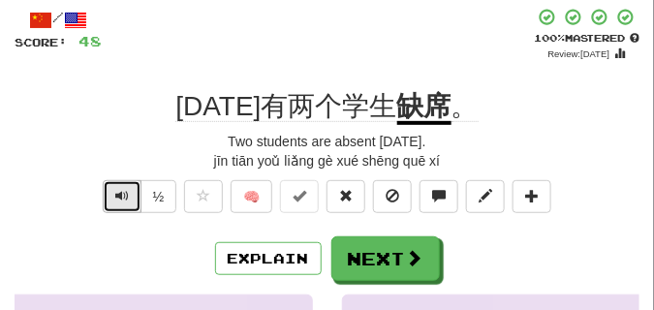
click at [119, 196] on span "Text-to-speech controls" at bounding box center [122, 196] width 14 height 14
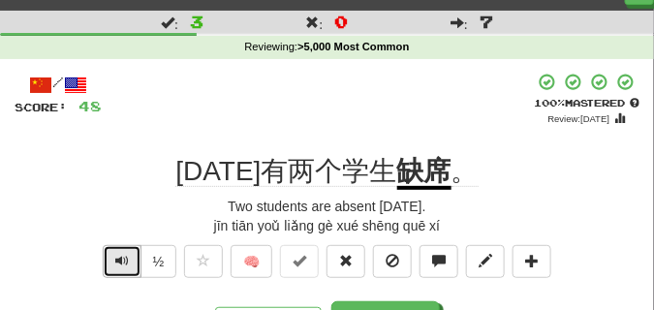
scroll to position [48, 0]
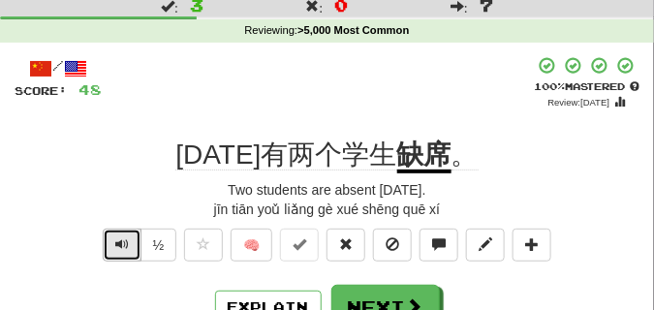
click at [123, 238] on span "Text-to-speech controls" at bounding box center [122, 245] width 14 height 14
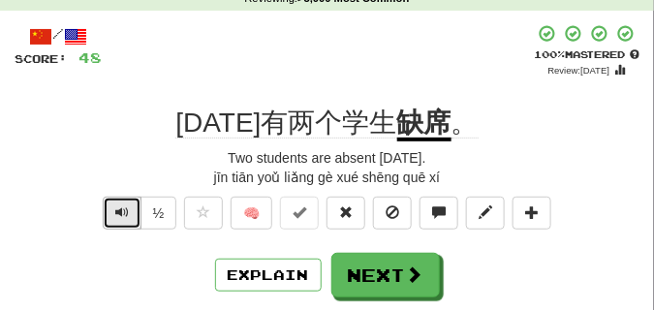
scroll to position [145, 0]
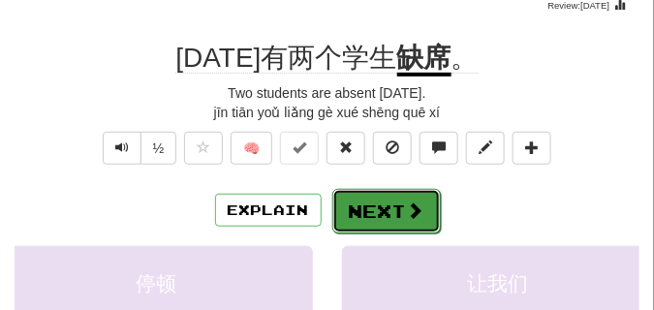
click at [393, 201] on button "Next" at bounding box center [387, 211] width 109 height 45
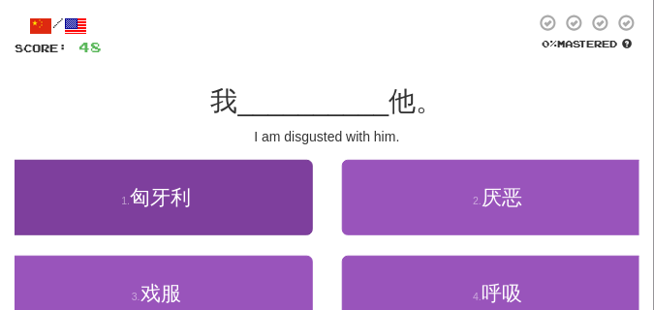
scroll to position [0, 0]
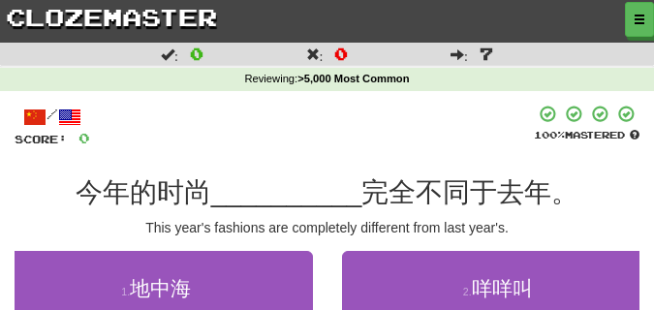
scroll to position [145, 0]
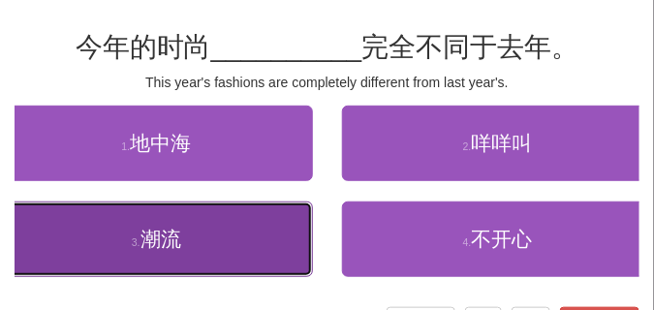
click at [256, 216] on button "3 . 潮流" at bounding box center [156, 240] width 313 height 76
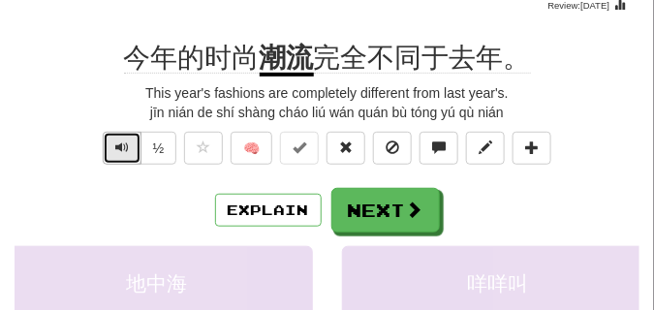
click at [124, 144] on span "Text-to-speech controls" at bounding box center [122, 148] width 14 height 14
click at [121, 148] on span "Text-to-speech controls" at bounding box center [122, 148] width 14 height 14
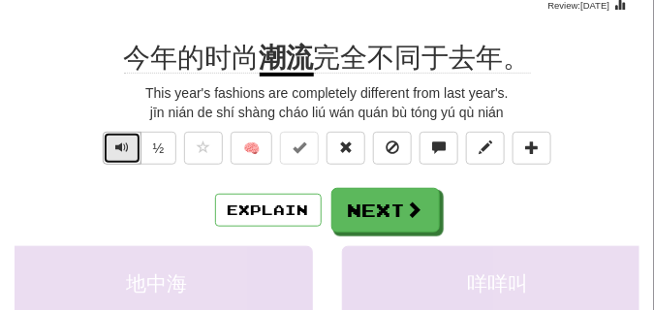
click at [121, 148] on span "Text-to-speech controls" at bounding box center [122, 148] width 14 height 14
click at [115, 144] on span "Text-to-speech controls" at bounding box center [122, 148] width 14 height 14
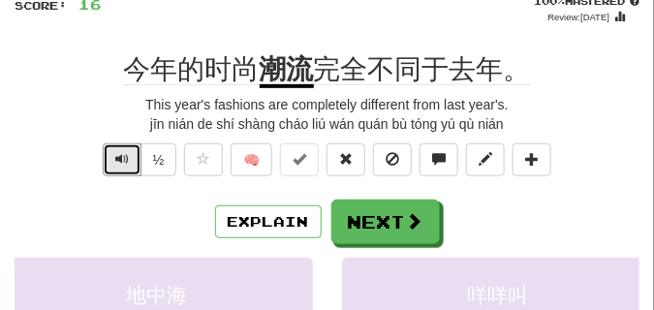
scroll to position [194, 0]
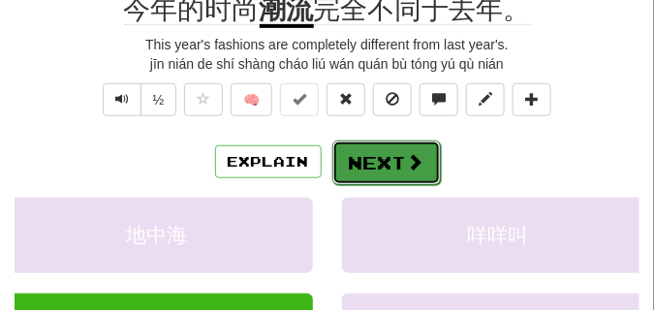
click at [384, 144] on button "Next" at bounding box center [387, 163] width 109 height 45
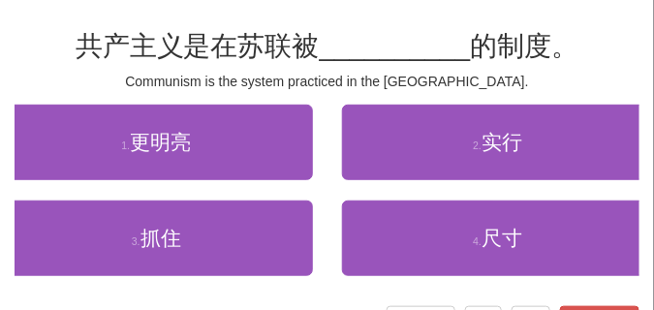
scroll to position [87, 0]
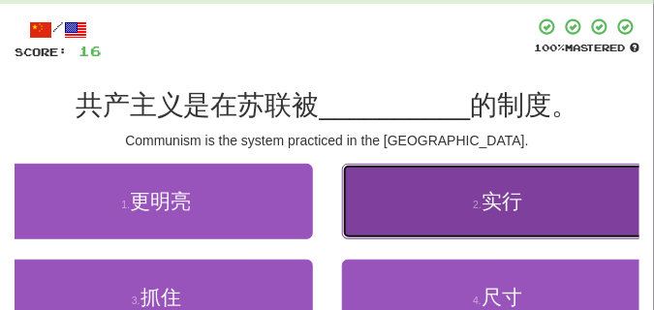
click at [571, 206] on button "2 . 实行" at bounding box center [498, 202] width 313 height 76
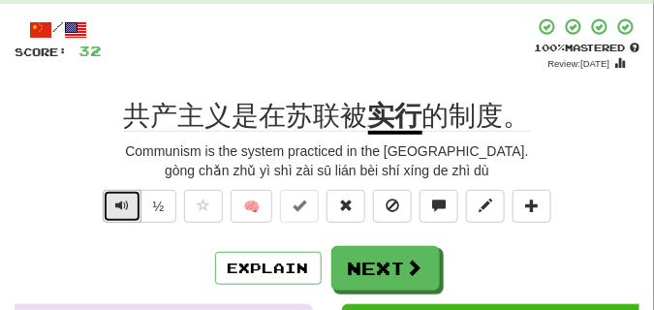
click at [123, 204] on span "Text-to-speech controls" at bounding box center [122, 206] width 14 height 14
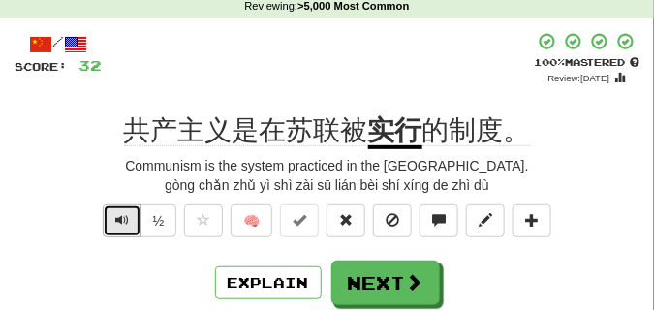
scroll to position [97, 0]
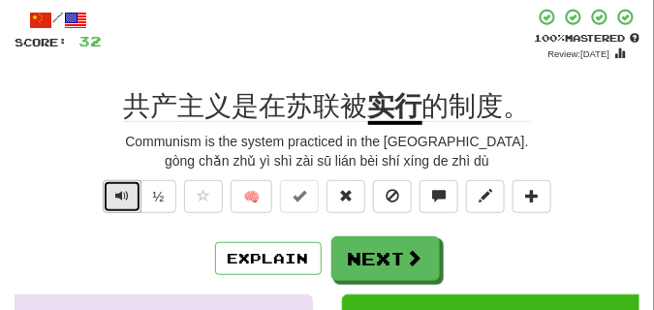
click at [123, 204] on button "Text-to-speech controls" at bounding box center [122, 196] width 39 height 33
click at [119, 195] on span "Text-to-speech controls" at bounding box center [122, 196] width 14 height 14
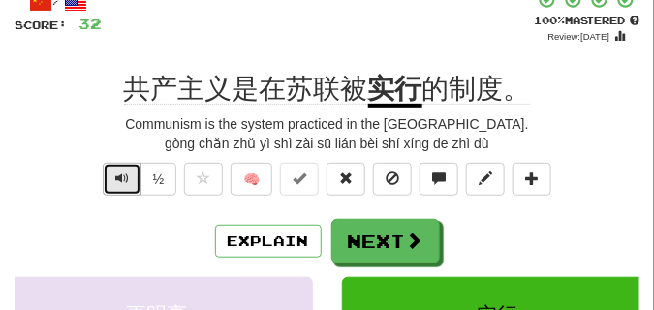
scroll to position [145, 0]
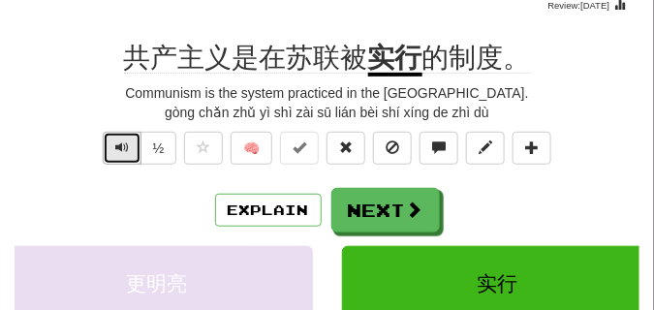
click at [130, 147] on button "Text-to-speech controls" at bounding box center [122, 148] width 39 height 33
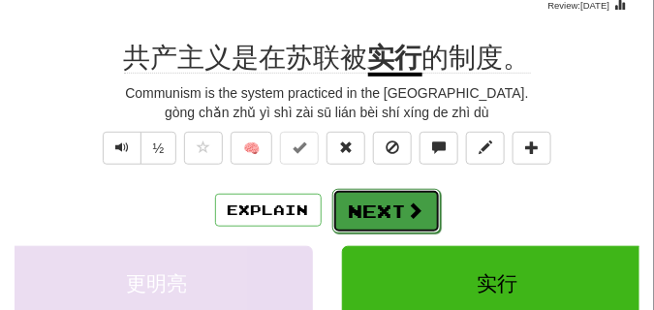
click at [397, 199] on button "Next" at bounding box center [387, 211] width 109 height 45
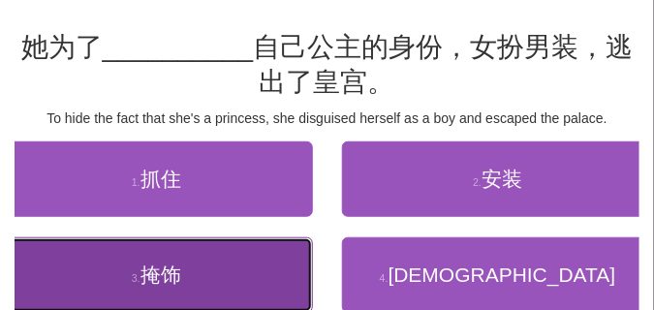
click at [144, 272] on span "掩饰" at bounding box center [161, 275] width 41 height 22
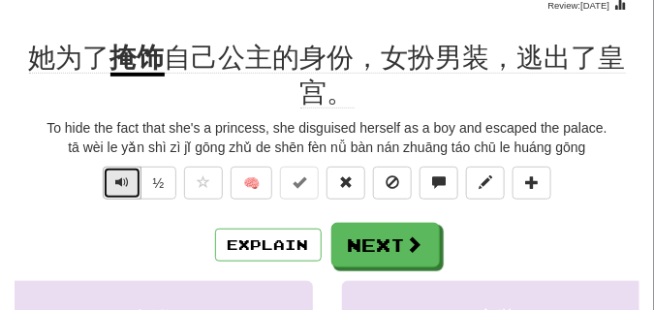
click at [117, 184] on span "Text-to-speech controls" at bounding box center [122, 182] width 14 height 14
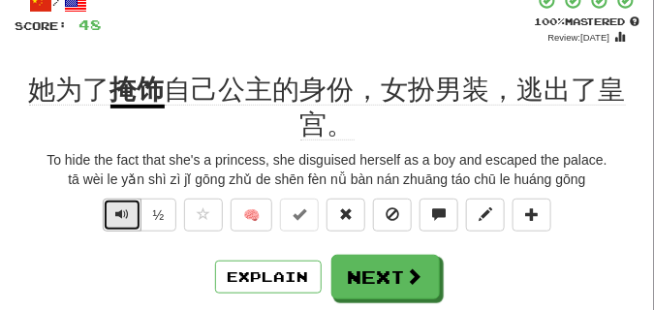
scroll to position [97, 0]
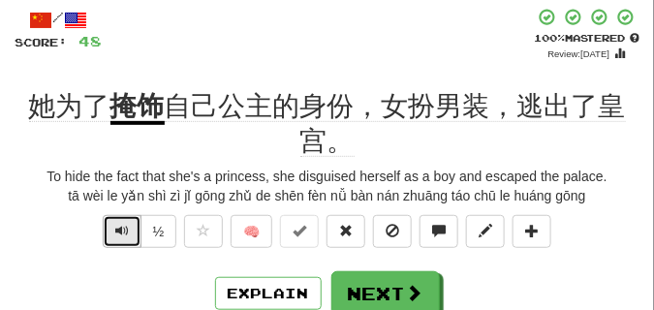
click at [125, 232] on span "Text-to-speech controls" at bounding box center [122, 231] width 14 height 14
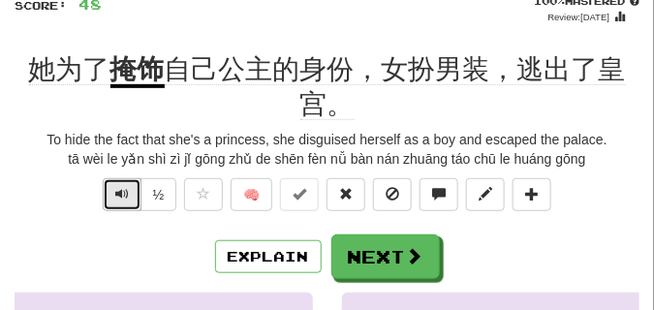
scroll to position [145, 0]
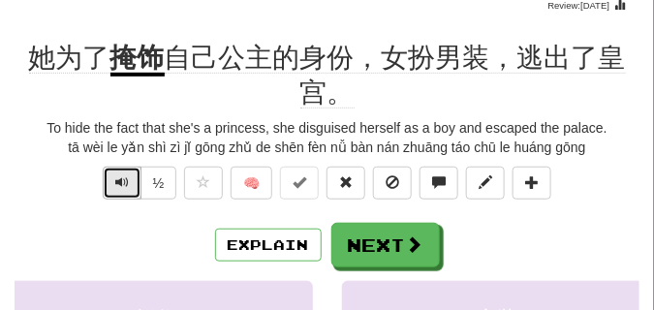
click at [111, 186] on button "Text-to-speech controls" at bounding box center [122, 183] width 39 height 33
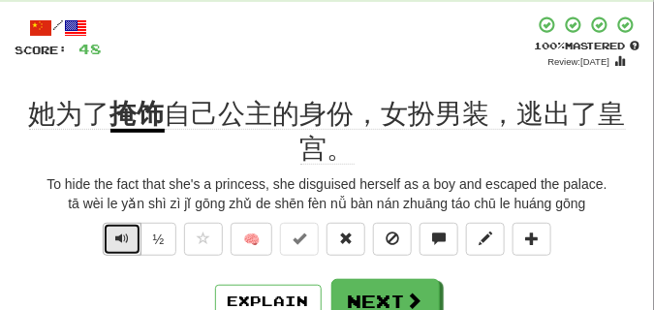
scroll to position [97, 0]
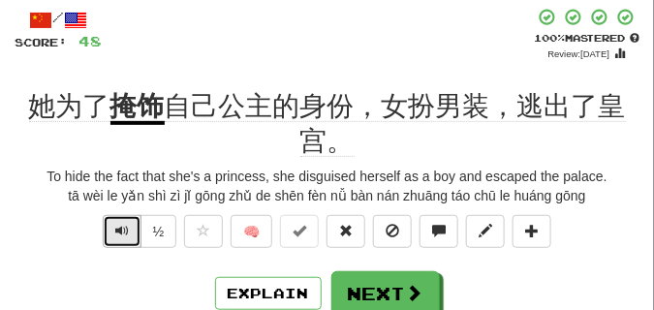
click at [129, 230] on button "Text-to-speech controls" at bounding box center [122, 231] width 39 height 33
click at [116, 230] on span "Text-to-speech controls" at bounding box center [122, 231] width 14 height 14
click at [116, 229] on span "Text-to-speech controls" at bounding box center [122, 231] width 14 height 14
click at [117, 234] on span "Text-to-speech controls" at bounding box center [122, 231] width 14 height 14
click at [99, 221] on div "½" at bounding box center [138, 236] width 79 height 43
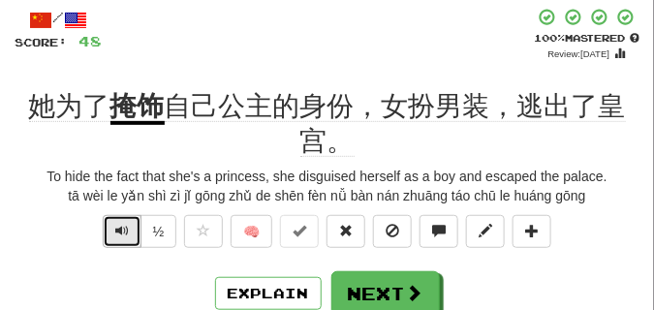
click at [122, 226] on span "Text-to-speech controls" at bounding box center [122, 231] width 14 height 14
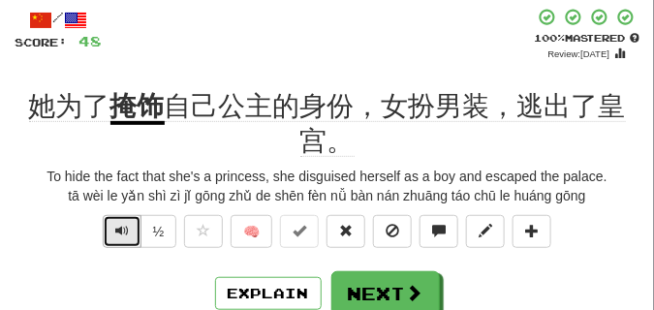
click at [122, 226] on span "Text-to-speech controls" at bounding box center [122, 231] width 14 height 14
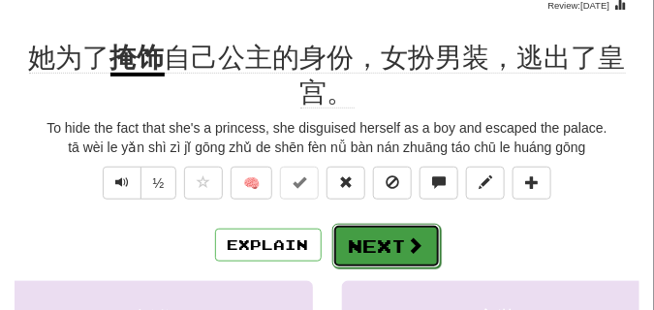
click at [376, 233] on button "Next" at bounding box center [387, 246] width 109 height 45
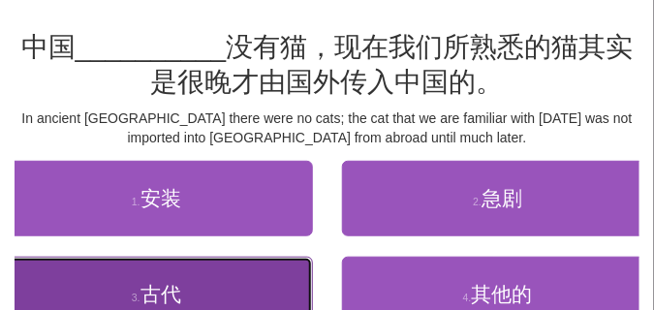
click at [170, 283] on span "古代" at bounding box center [161, 294] width 41 height 22
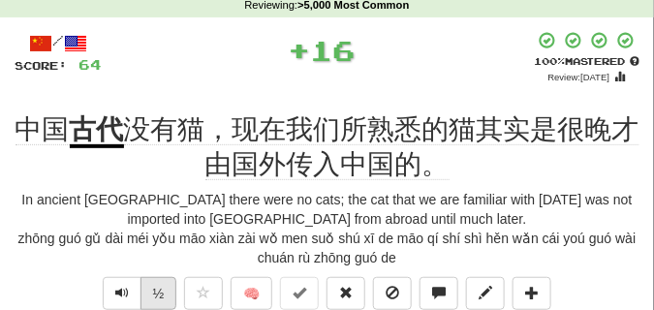
scroll to position [97, 0]
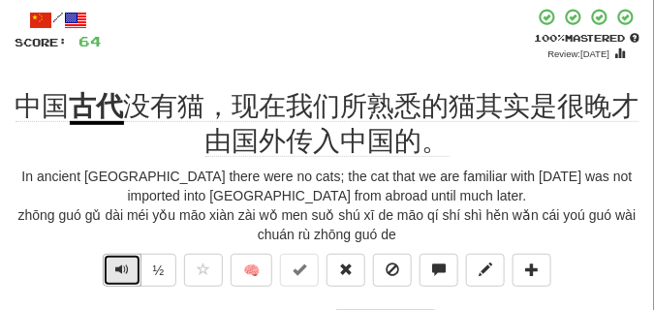
click at [120, 272] on span "Text-to-speech controls" at bounding box center [122, 270] width 14 height 14
click at [120, 274] on span "Text-to-speech controls" at bounding box center [122, 270] width 14 height 14
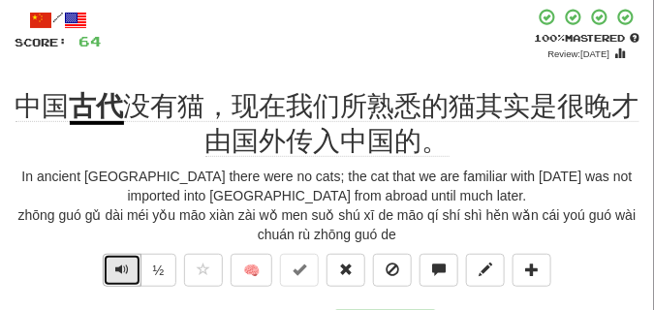
click at [120, 274] on span "Text-to-speech controls" at bounding box center [122, 270] width 14 height 14
click at [119, 274] on span "Text-to-speech controls" at bounding box center [122, 270] width 14 height 14
click at [119, 273] on span "Text-to-speech controls" at bounding box center [122, 270] width 14 height 14
click at [119, 272] on span "Text-to-speech controls" at bounding box center [122, 270] width 14 height 14
click at [118, 271] on span "Text-to-speech controls" at bounding box center [122, 270] width 14 height 14
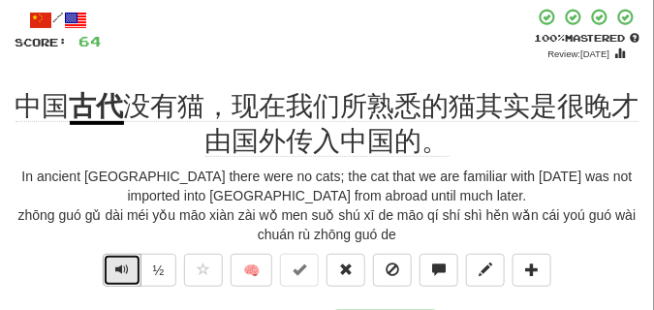
click at [118, 271] on span "Text-to-speech controls" at bounding box center [122, 270] width 14 height 14
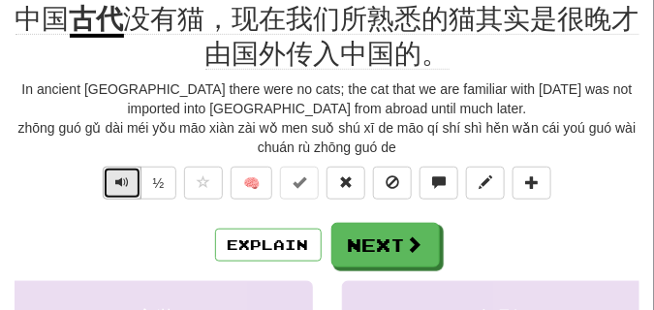
scroll to position [194, 0]
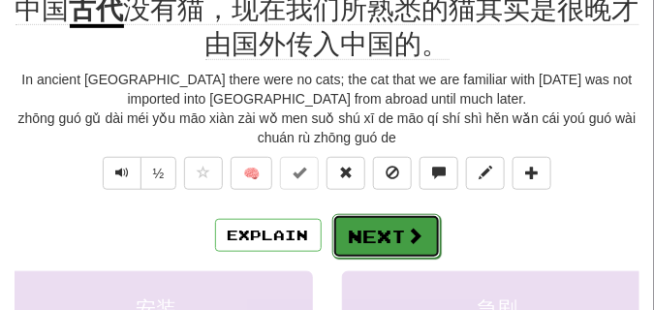
click at [384, 231] on button "Next" at bounding box center [387, 236] width 109 height 45
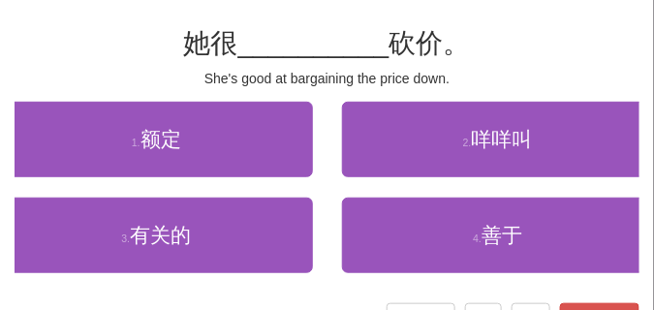
scroll to position [136, 0]
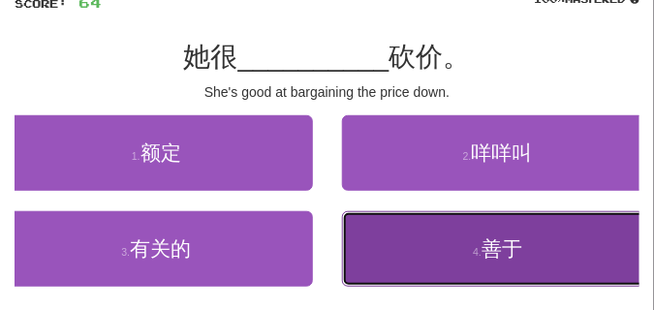
click at [424, 238] on button "4 . 善于" at bounding box center [498, 249] width 313 height 76
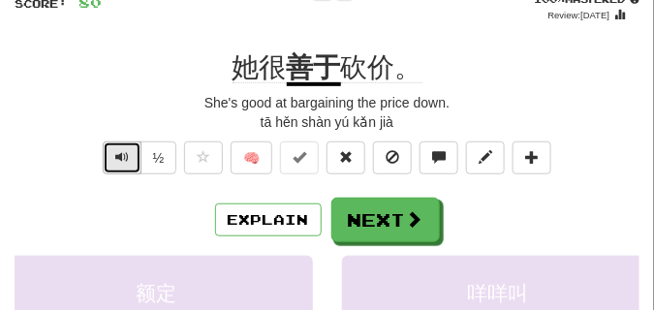
click at [110, 153] on button "Text-to-speech controls" at bounding box center [122, 158] width 39 height 33
click at [119, 151] on span "Text-to-speech controls" at bounding box center [122, 157] width 14 height 14
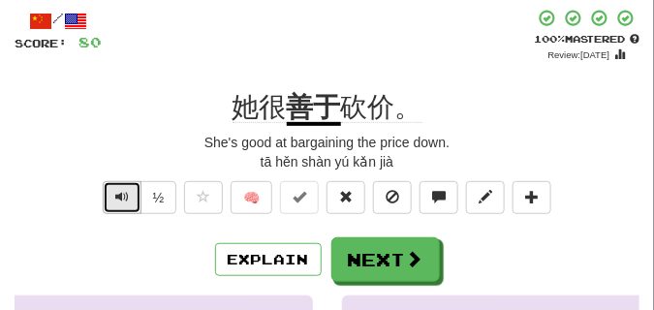
scroll to position [97, 0]
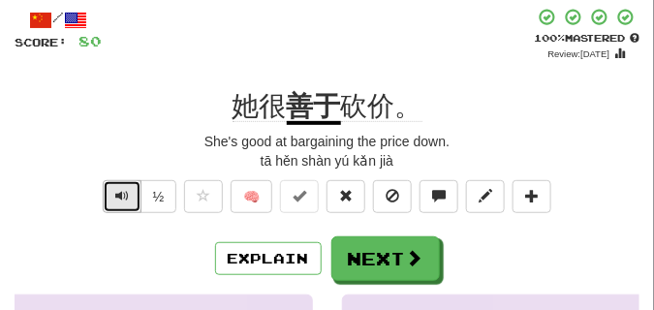
click at [120, 185] on button "Text-to-speech controls" at bounding box center [122, 196] width 39 height 33
click at [120, 192] on span "Text-to-speech controls" at bounding box center [122, 196] width 14 height 14
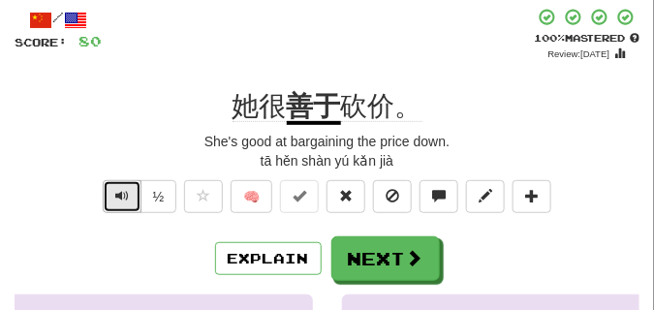
click at [120, 192] on span "Text-to-speech controls" at bounding box center [122, 196] width 14 height 14
click at [122, 194] on span "Text-to-speech controls" at bounding box center [122, 196] width 14 height 14
click at [121, 194] on span "Text-to-speech controls" at bounding box center [122, 196] width 14 height 14
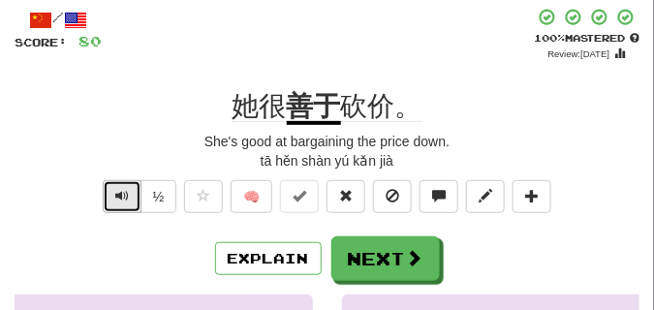
click at [121, 194] on span "Text-to-speech controls" at bounding box center [122, 196] width 14 height 14
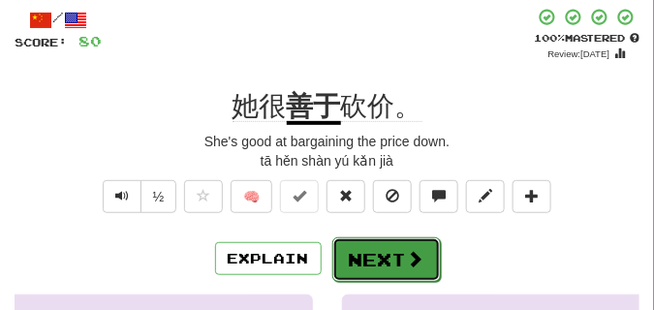
click at [387, 245] on button "Next" at bounding box center [387, 260] width 109 height 45
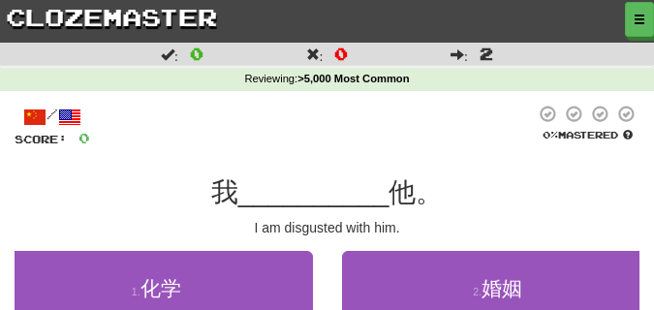
scroll to position [97, 0]
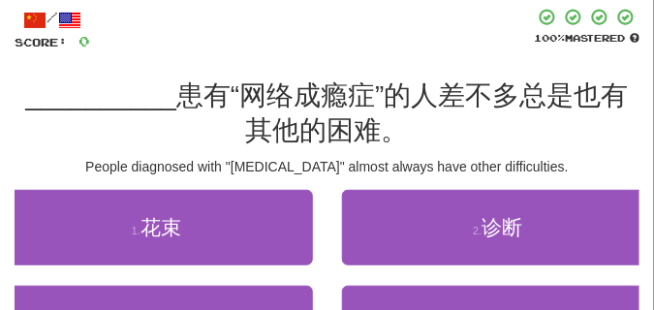
scroll to position [145, 0]
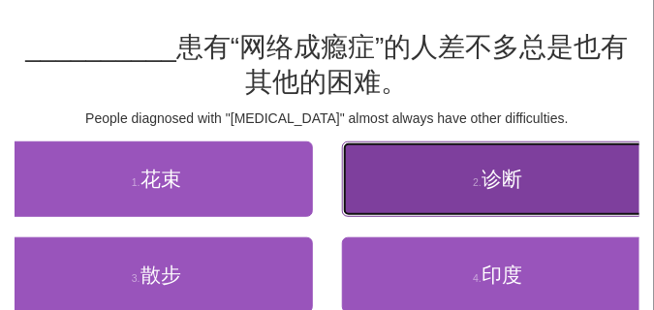
click at [409, 180] on button "2 . 诊断" at bounding box center [498, 180] width 313 height 76
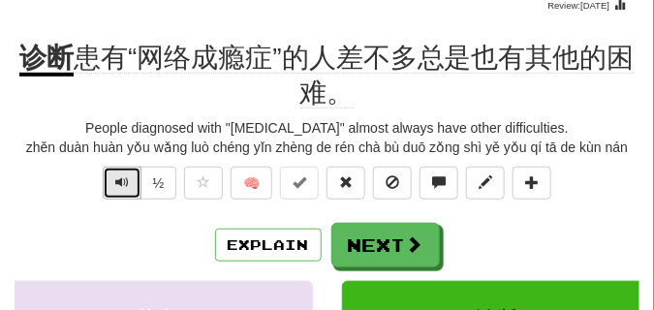
click at [115, 186] on span "Text-to-speech controls" at bounding box center [122, 182] width 14 height 14
click at [115, 181] on span "Text-to-speech controls" at bounding box center [122, 182] width 14 height 14
click at [115, 174] on button "Text-to-speech controls" at bounding box center [122, 183] width 39 height 33
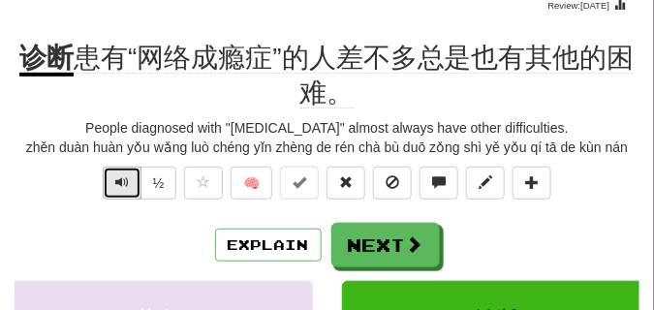
click at [115, 173] on button "Text-to-speech controls" at bounding box center [122, 183] width 39 height 33
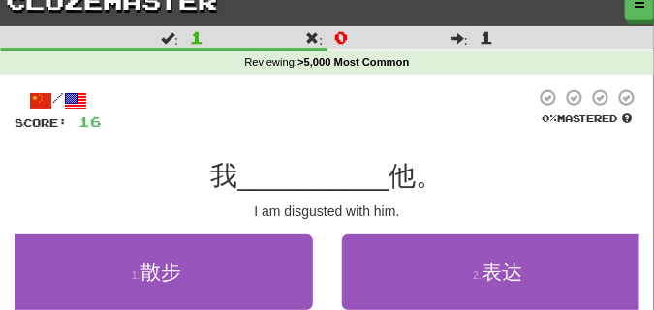
scroll to position [0, 0]
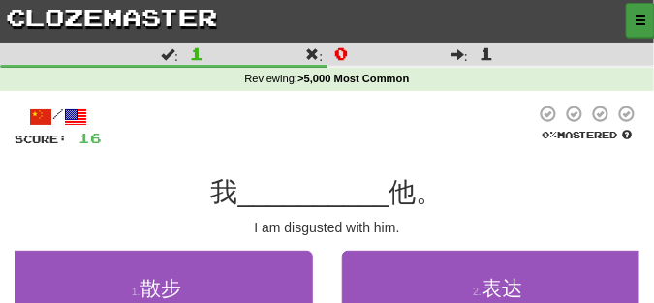
click at [633, 18] on button "button" at bounding box center [640, 20] width 29 height 35
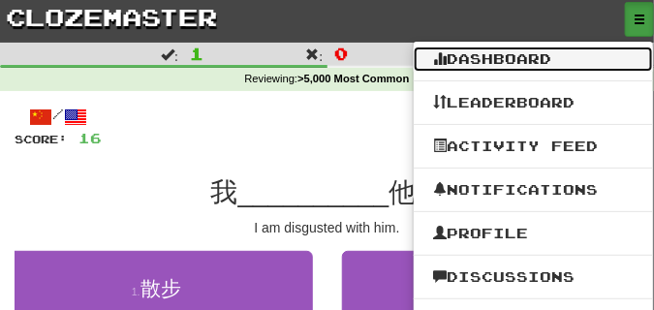
click at [533, 57] on link "Dashboard" at bounding box center [533, 59] width 239 height 25
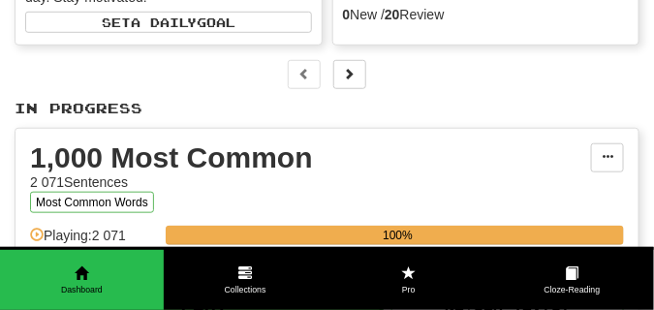
scroll to position [242, 0]
